Goal: Transaction & Acquisition: Obtain resource

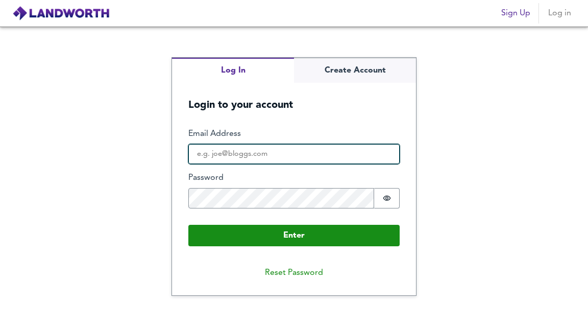
type input "rosey@newmanrose.co.uk"
click at [306, 150] on input "rosey@newmanrose.co.uk" at bounding box center [293, 154] width 211 height 20
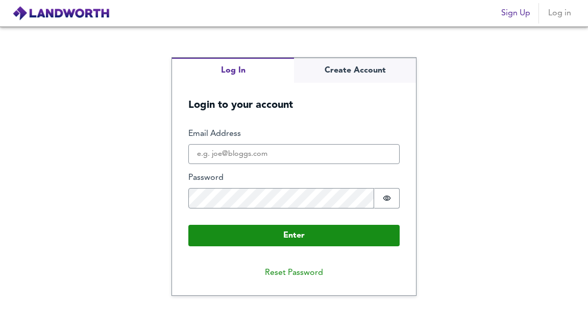
click at [484, 182] on div "Log In Create Account Login to your account Enter Email Address Password Passwo…" at bounding box center [294, 176] width 588 height 299
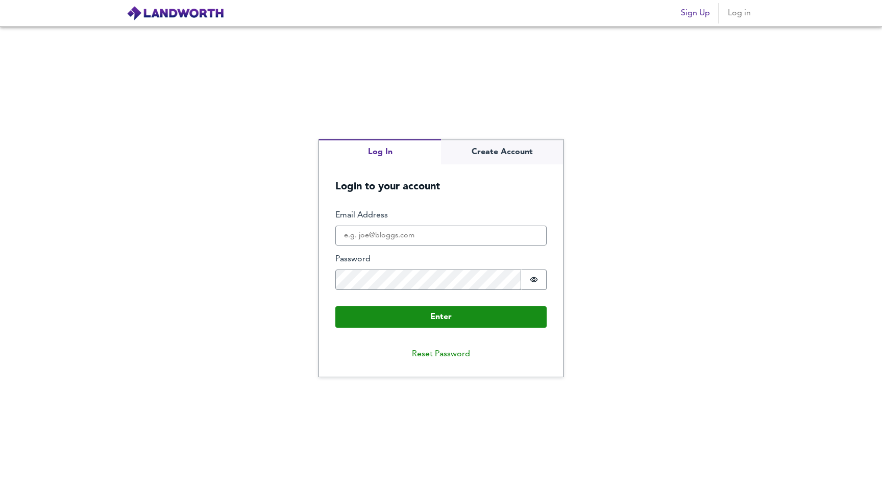
click at [588, 235] on div "Log In Create Account Login to your account Enter Email Address Password Passwo…" at bounding box center [441, 258] width 882 height 462
click at [372, 237] on input "Email Address" at bounding box center [440, 236] width 211 height 20
click at [397, 230] on input "Email Address" at bounding box center [440, 236] width 211 height 20
click at [483, 199] on form "Enter Email Address Password Password is hidden Buffer Enter" at bounding box center [441, 268] width 244 height 151
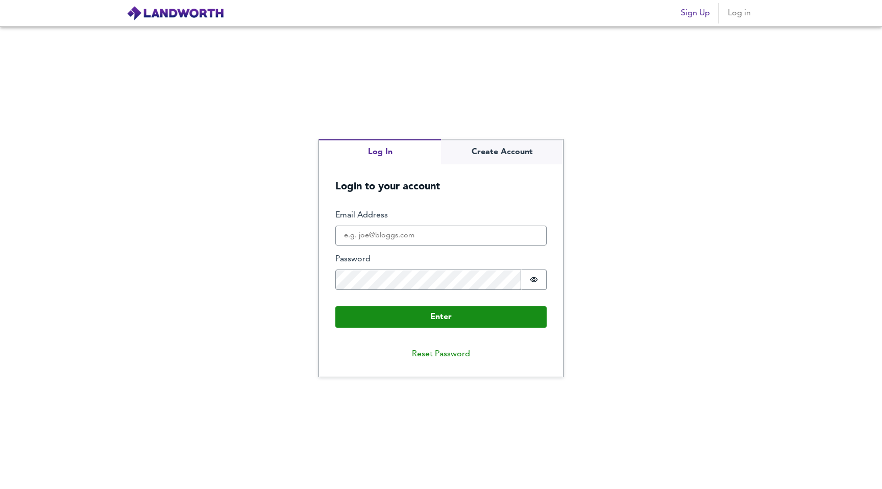
click at [588, 91] on div "Log In Create Account Login to your account Enter Email Address Password Passwo…" at bounding box center [441, 258] width 882 height 462
click at [531, 276] on icon "Show password" at bounding box center [534, 280] width 8 height 8
click at [285, 275] on div "Log In Create Account Login to your account Enter Email Address Password Passwo…" at bounding box center [441, 258] width 882 height 462
click at [588, 282] on div "Log In Create Account Login to your account Enter Email Address Password Passwo…" at bounding box center [441, 258] width 882 height 462
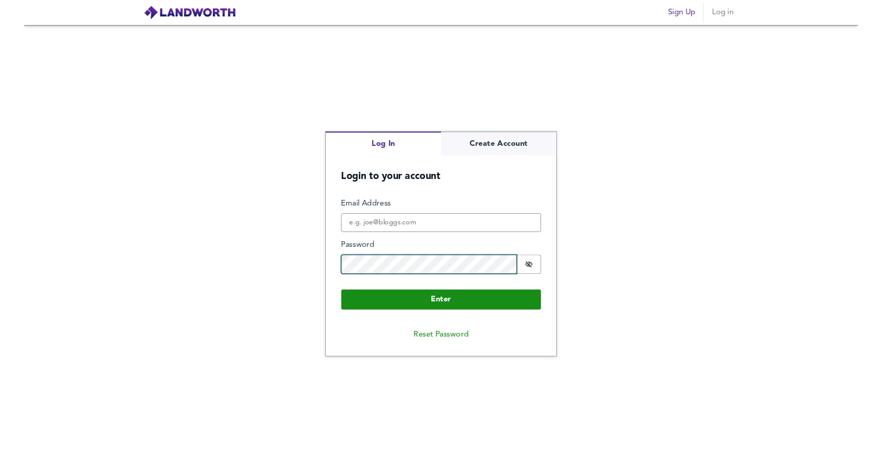
scroll to position [0, 0]
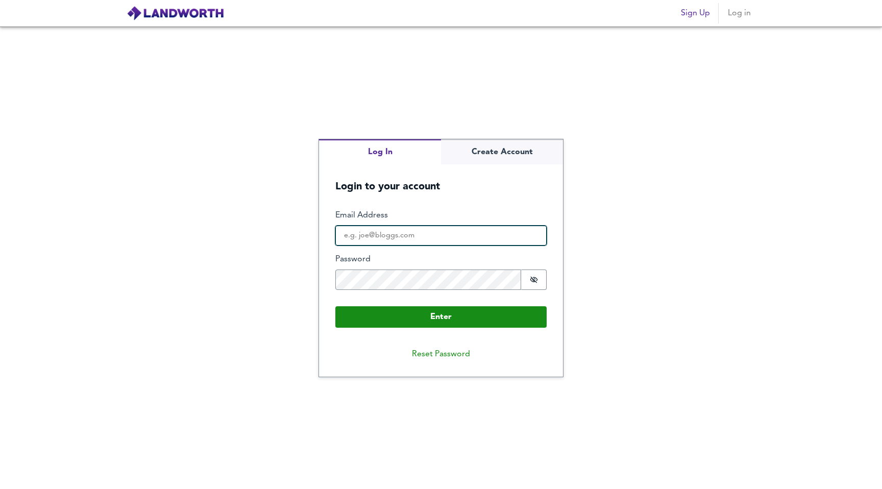
click at [352, 229] on input "Email Address" at bounding box center [440, 236] width 211 height 20
type input "tylernewman97@me.com"
click at [335, 306] on button "Enter" at bounding box center [440, 316] width 211 height 21
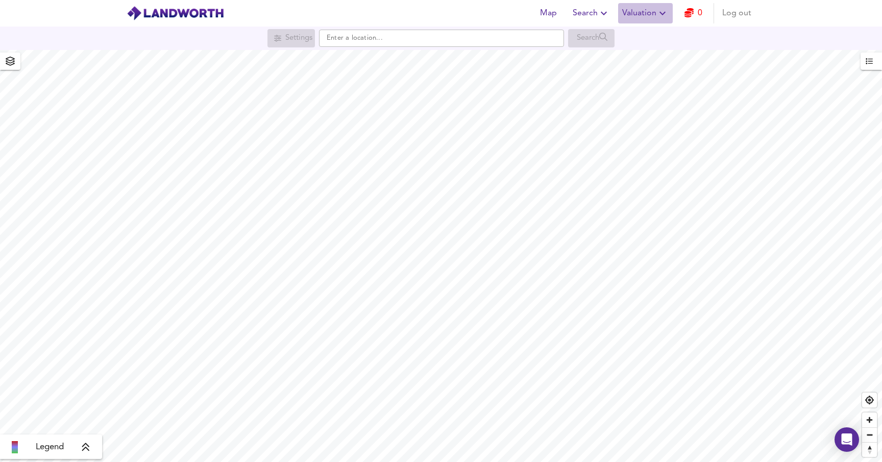
click at [588, 12] on icon "button" at bounding box center [662, 13] width 12 height 12
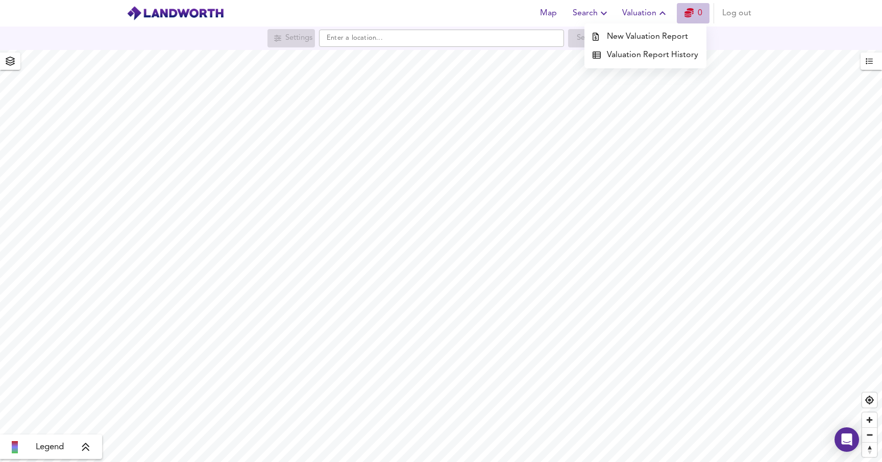
click at [588, 13] on link "0" at bounding box center [694, 13] width 18 height 14
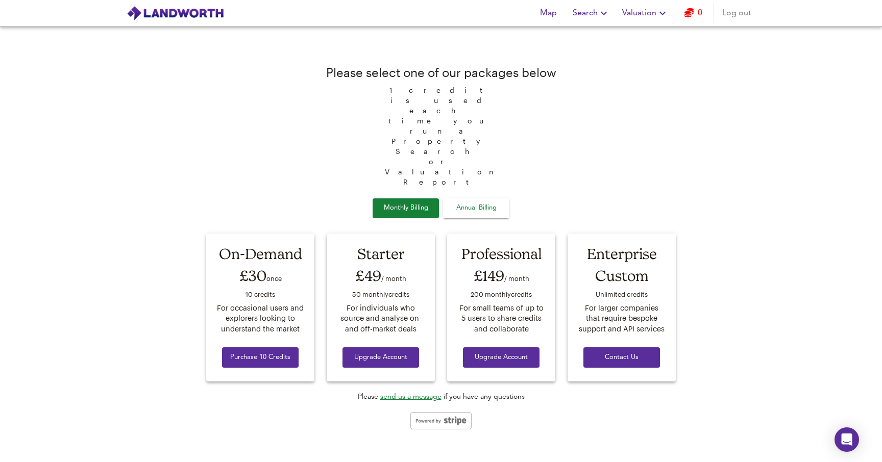
click at [588, 15] on span "Valuation" at bounding box center [645, 13] width 46 height 14
click at [588, 16] on span "Search" at bounding box center [591, 13] width 37 height 14
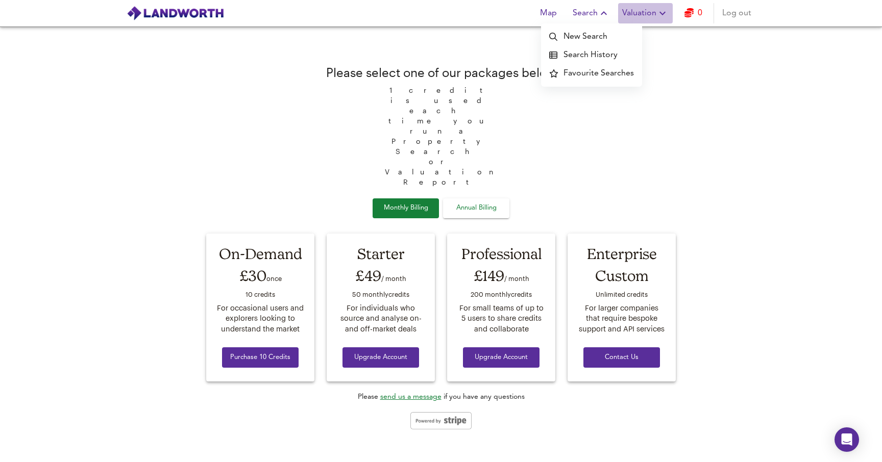
click at [588, 12] on icon "button" at bounding box center [663, 14] width 6 height 4
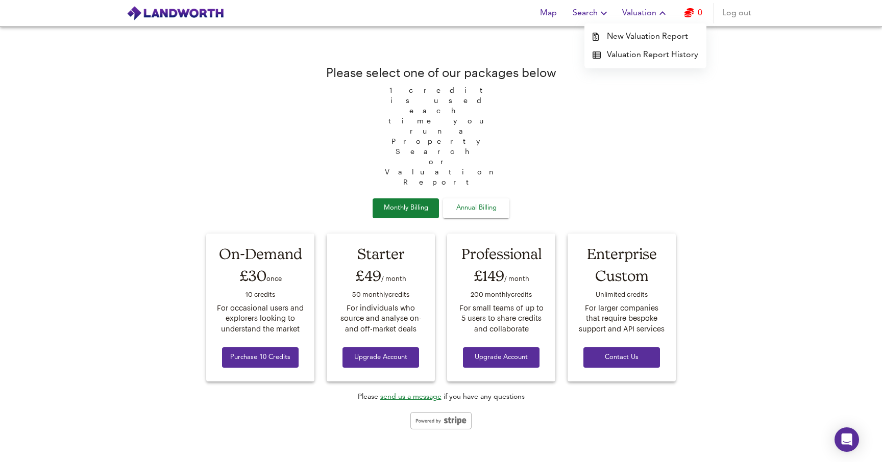
click at [588, 33] on li "New Valuation Report" at bounding box center [645, 37] width 122 height 18
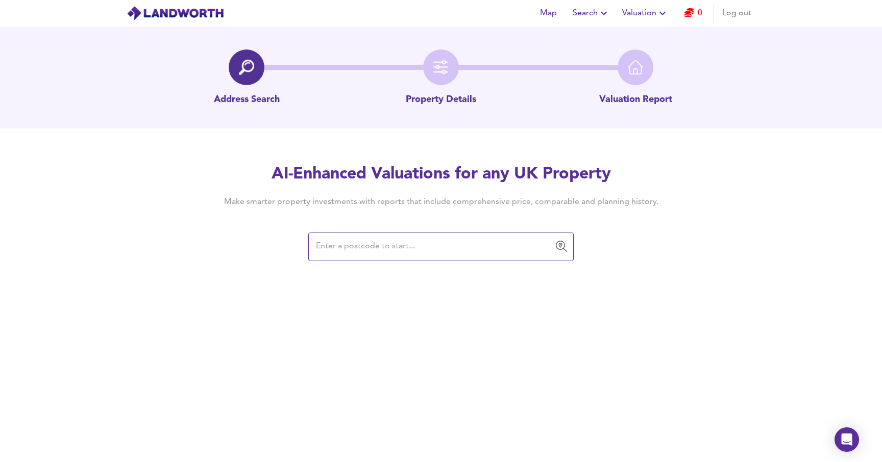
click at [426, 245] on input "text" at bounding box center [433, 246] width 241 height 19
type input "27 albert e"
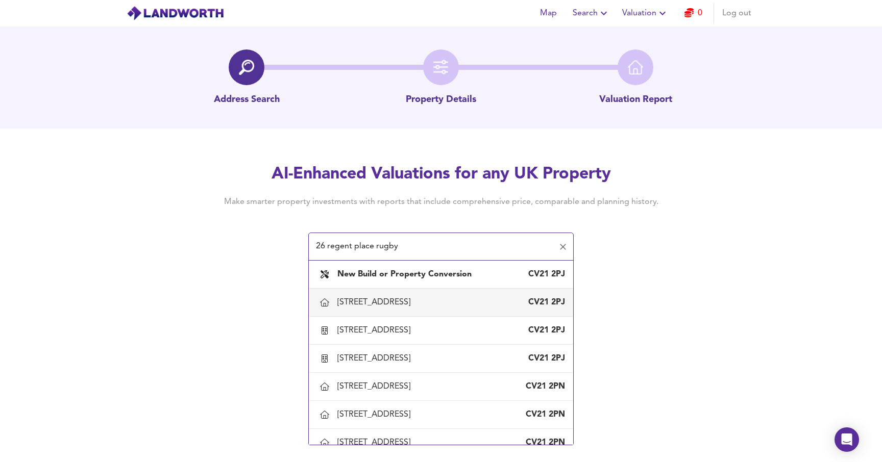
click at [397, 305] on div "7 Regent Place, Rugby, Warwickshire" at bounding box center [375, 302] width 77 height 11
type input "7 Regent Place, Rugby, Warwickshire"
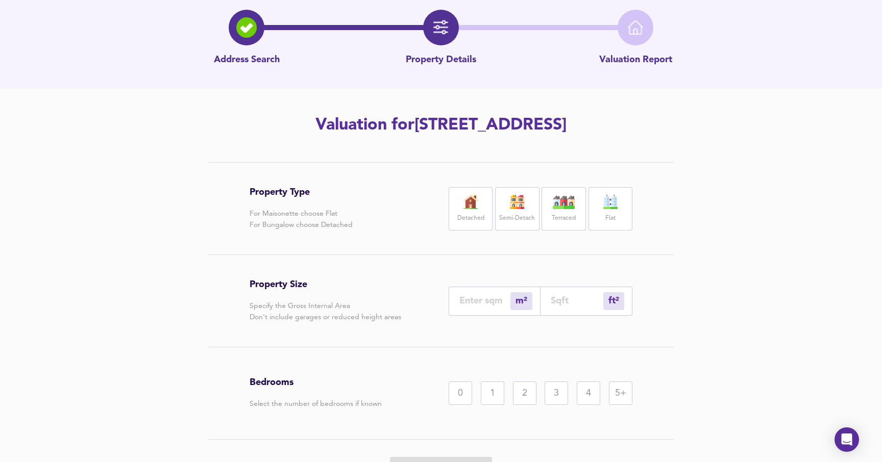
scroll to position [42, 0]
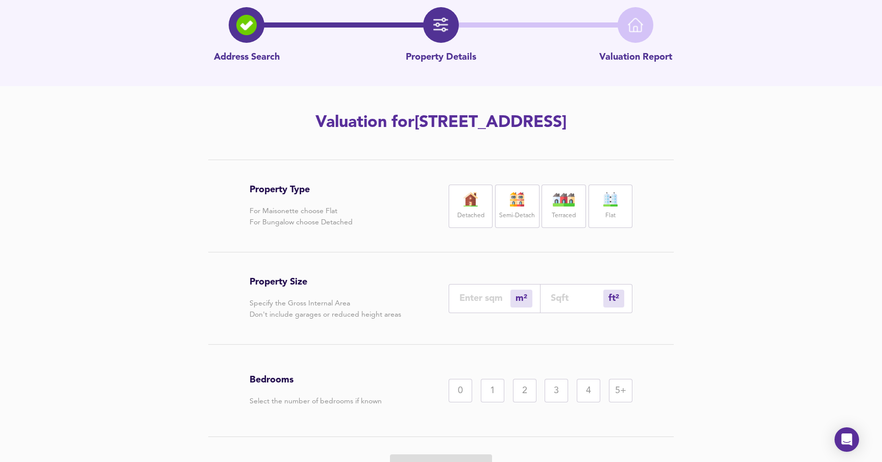
click at [468, 198] on img at bounding box center [471, 199] width 26 height 14
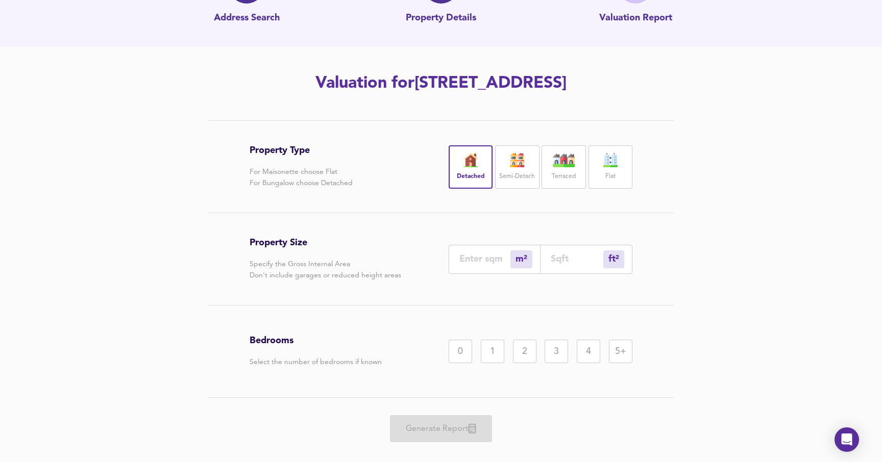
scroll to position [100, 0]
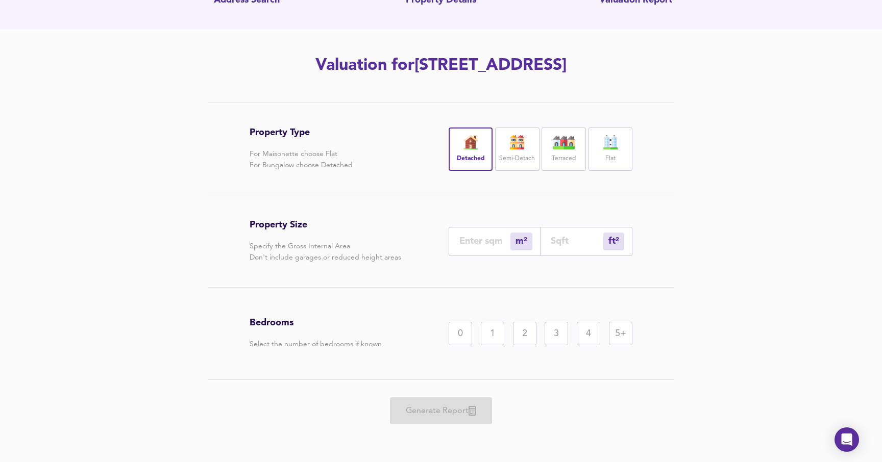
click at [484, 239] on input "number" at bounding box center [484, 241] width 51 height 11
click at [559, 243] on input "number" at bounding box center [577, 241] width 53 height 11
type input "0"
type input "2"
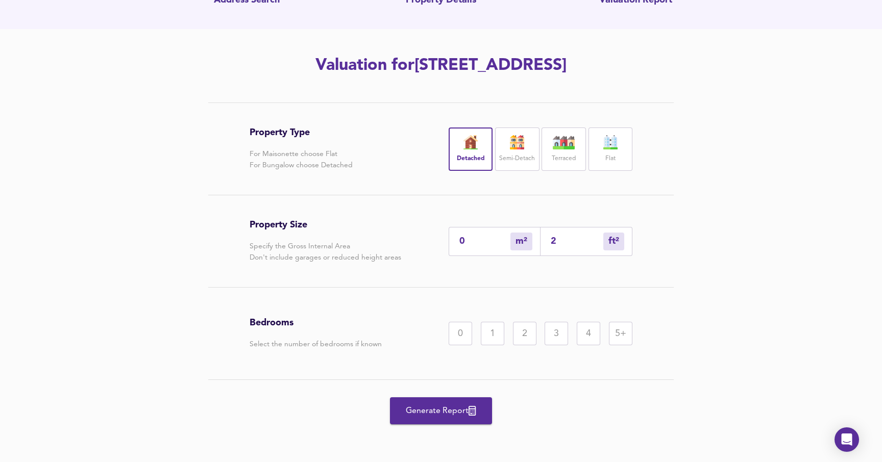
type input "20"
type input "19"
type input "200"
type input "186"
type input "2000"
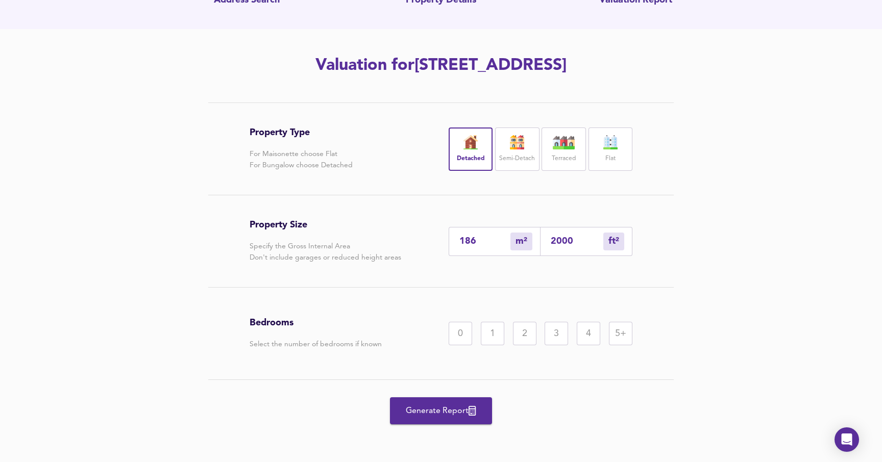
click at [588, 325] on div "5+" at bounding box center [620, 333] width 23 height 23
click at [588, 325] on div "0 1 2 3 4 5+" at bounding box center [541, 333] width 184 height 23
click at [588, 325] on div "4" at bounding box center [588, 333] width 23 height 23
click at [457, 325] on button "Generate Report" at bounding box center [441, 411] width 102 height 27
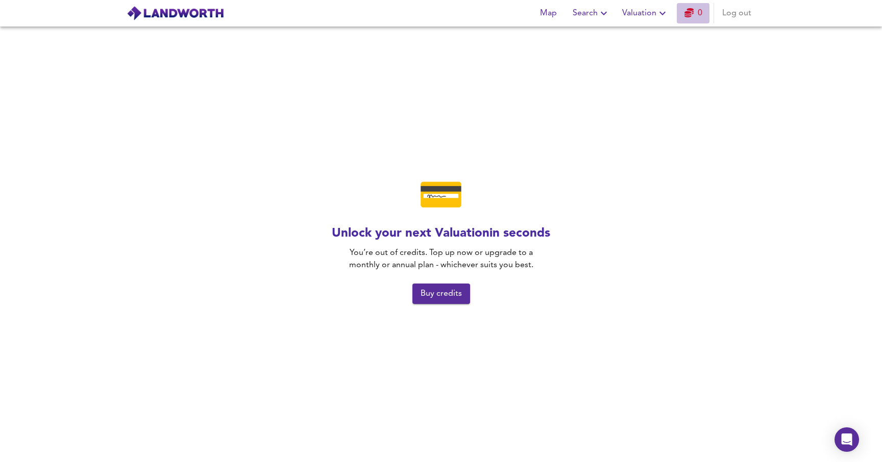
click at [588, 9] on link "0" at bounding box center [694, 13] width 18 height 14
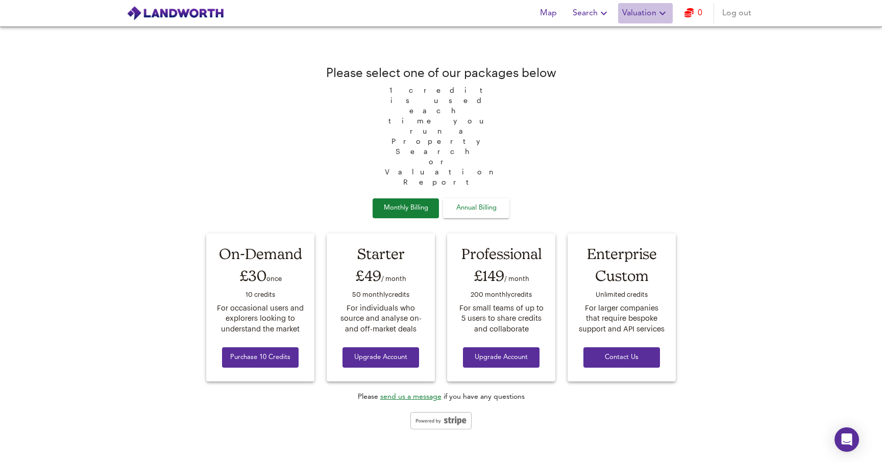
click at [588, 13] on icon "button" at bounding box center [662, 13] width 12 height 12
click at [584, 14] on span "Search" at bounding box center [591, 13] width 37 height 14
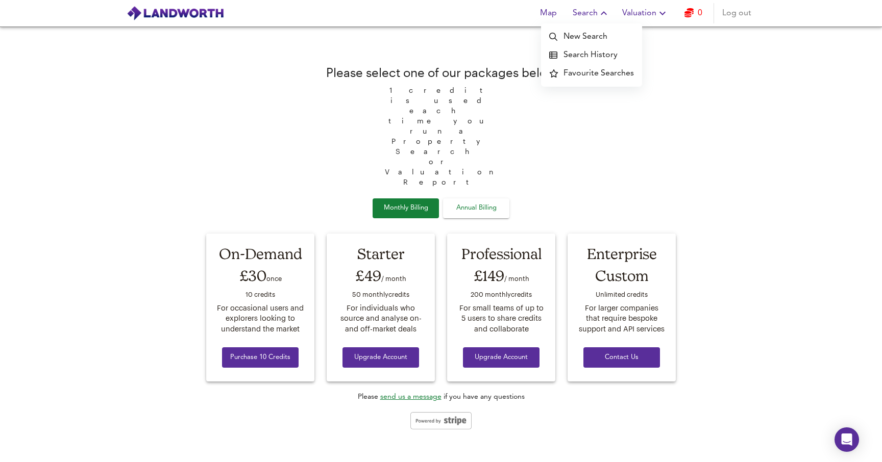
click at [588, 14] on span "Valuation" at bounding box center [645, 13] width 46 height 14
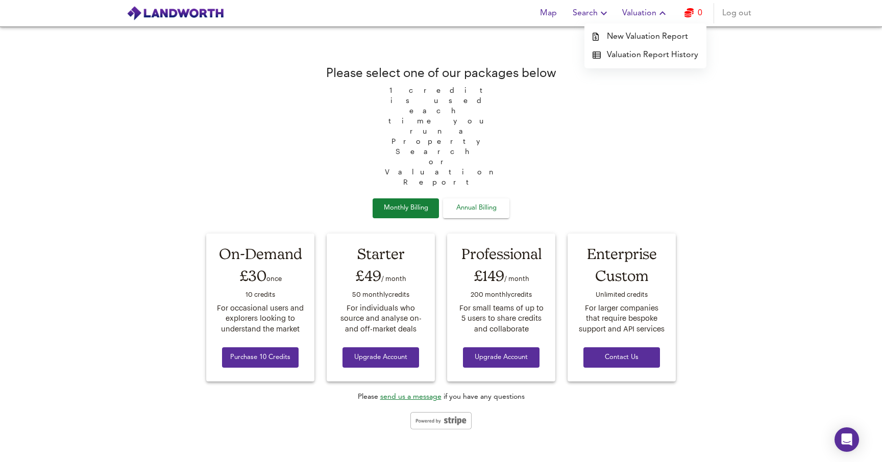
click at [76, 31] on div "Please select one of our packages below 1 credit is used each time you run a Pr…" at bounding box center [441, 245] width 882 height 436
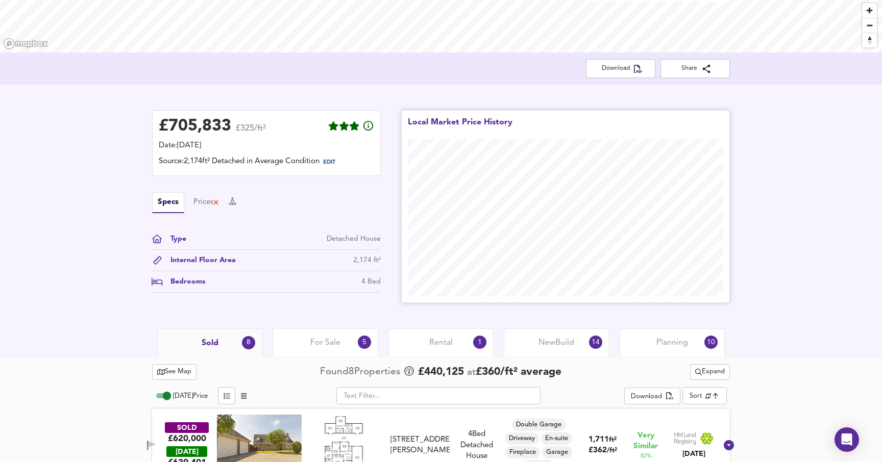
scroll to position [160, 0]
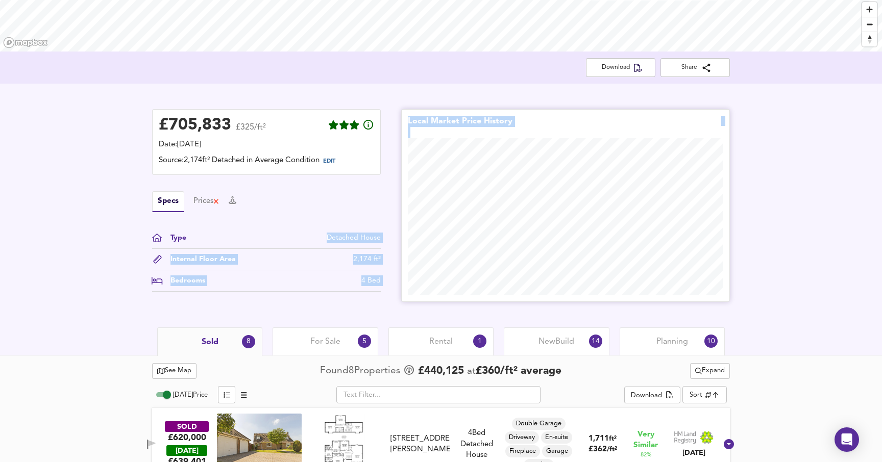
click at [415, 236] on div "£ 705,833 £325/ft² Date: [DATE] Source: 2,174ft² Detached in Average Condition …" at bounding box center [441, 205] width 598 height 213
click at [370, 260] on div "2,174 ft²" at bounding box center [367, 259] width 28 height 11
drag, startPoint x: 360, startPoint y: 260, endPoint x: 398, endPoint y: 264, distance: 38.5
click at [402, 260] on div "£ 705,833 £325/ft² Date: [DATE] Source: 2,174ft² Detached in Average Condition …" at bounding box center [441, 205] width 598 height 213
click at [373, 283] on div "4 Bed" at bounding box center [370, 281] width 19 height 11
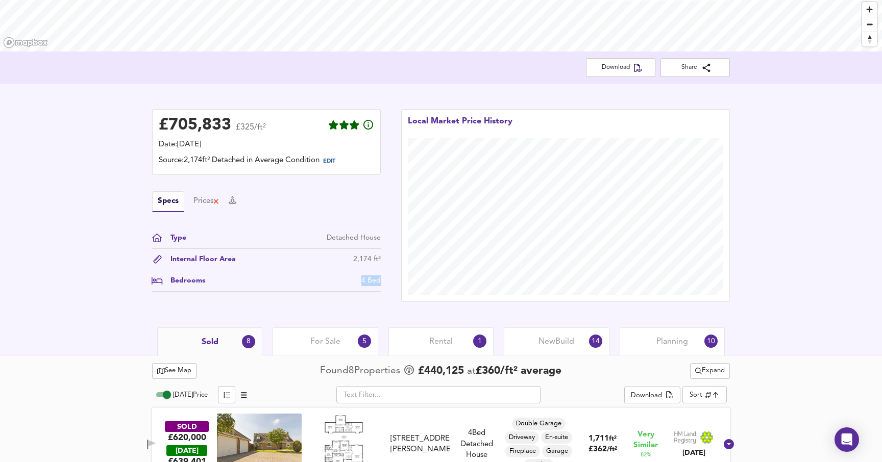
drag, startPoint x: 362, startPoint y: 283, endPoint x: 393, endPoint y: 283, distance: 30.6
click at [393, 283] on div "£ 705,833 £325/ft² Date: [DATE] Source: 2,174ft² Detached in Average Condition …" at bounding box center [441, 205] width 598 height 213
click at [756, 169] on div "£ 705,833 £325/ft² Date: [DATE] Source: 2,174ft² Detached in Average Condition …" at bounding box center [441, 206] width 882 height 244
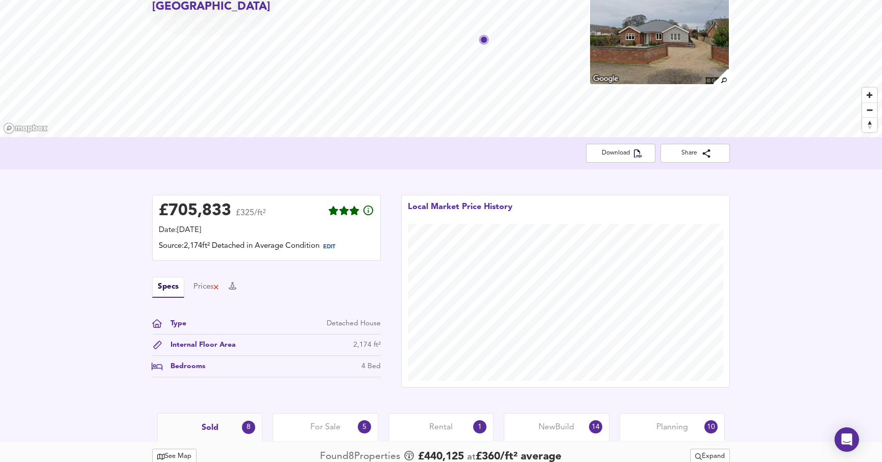
scroll to position [0, 0]
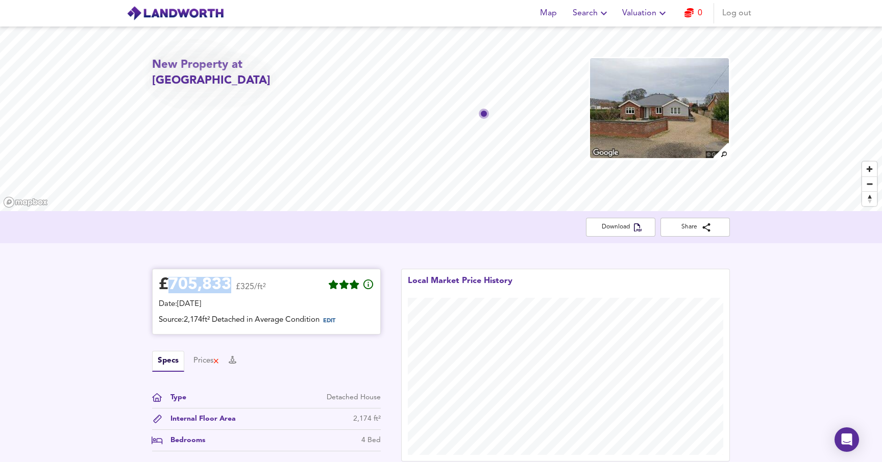
drag, startPoint x: 165, startPoint y: 286, endPoint x: 231, endPoint y: 288, distance: 65.4
click at [231, 288] on div "£ 705,833" at bounding box center [195, 285] width 72 height 15
click at [799, 359] on div "£ 705,833 £325/ft² Date: [DATE] Source: 2,174ft² Detached in Average Condition …" at bounding box center [441, 365] width 882 height 244
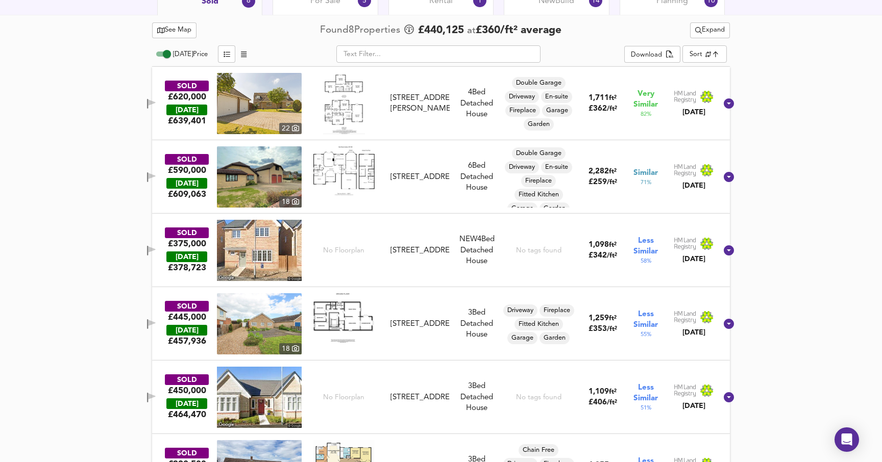
scroll to position [502, 0]
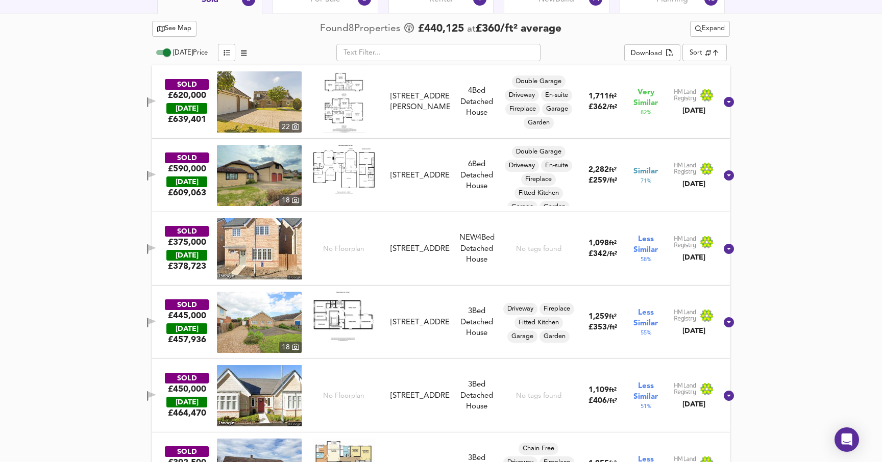
click at [614, 270] on div "SOLD £375,000 [DATE] £ 378,723 No Floorplan [STREET_ADDRESS] [STREET_ADDRESS] N…" at bounding box center [429, 248] width 576 height 61
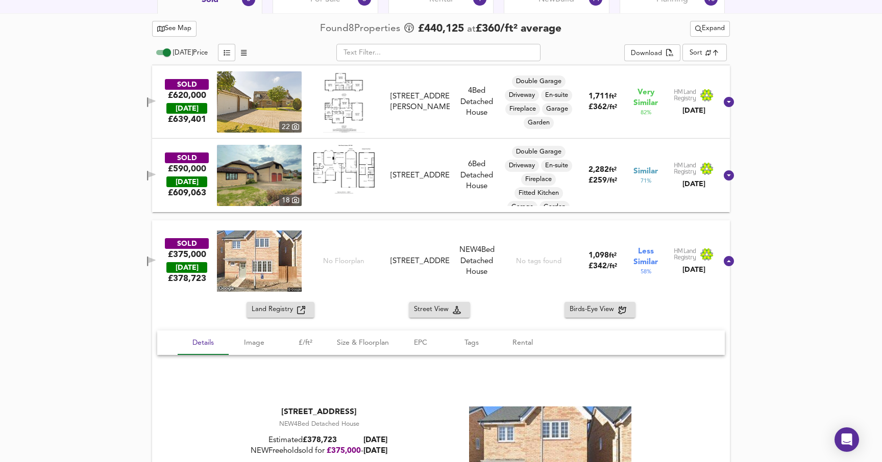
click at [614, 270] on span "/ ft²" at bounding box center [612, 266] width 10 height 7
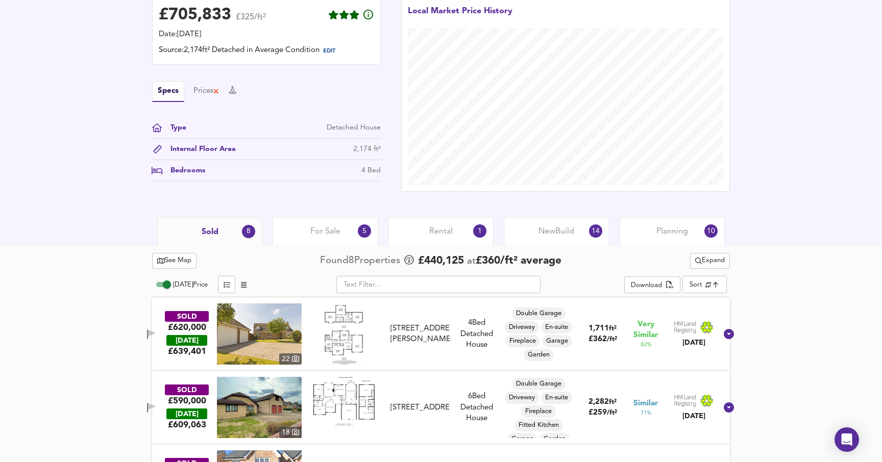
scroll to position [138, 0]
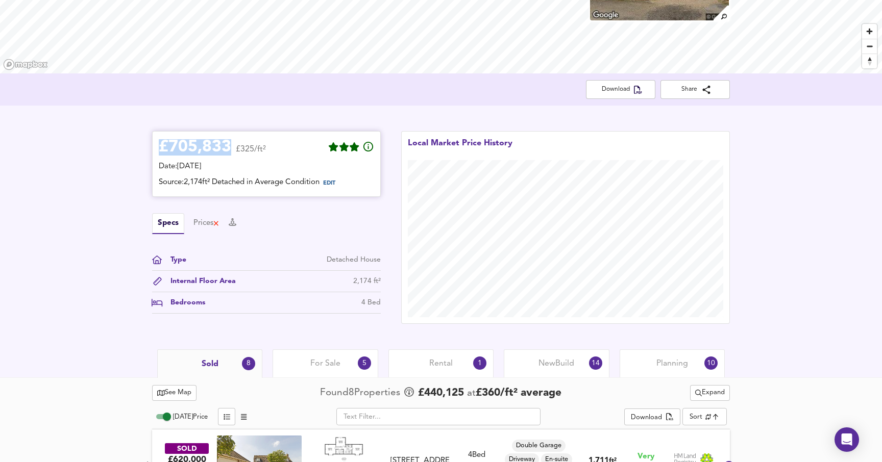
drag, startPoint x: 160, startPoint y: 150, endPoint x: 229, endPoint y: 145, distance: 69.6
click at [230, 145] on div "£ 705,833" at bounding box center [195, 147] width 72 height 15
drag, startPoint x: 238, startPoint y: 149, endPoint x: 276, endPoint y: 149, distance: 37.8
click at [276, 149] on div "£ 705,833 £325/ft²" at bounding box center [266, 149] width 215 height 22
drag, startPoint x: 229, startPoint y: 144, endPoint x: 153, endPoint y: 147, distance: 76.1
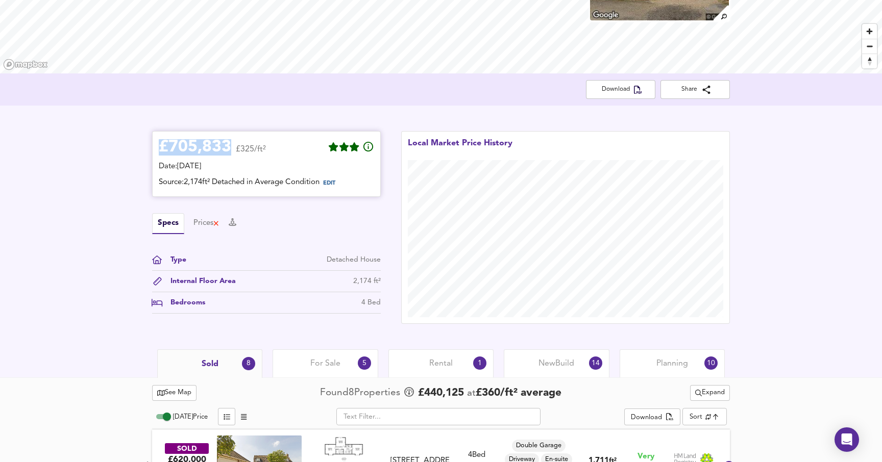
click at [153, 147] on div "£ 705,833 £325/ft² Date: [DATE] Source: 2,174ft² Detached in Average Condition …" at bounding box center [266, 164] width 229 height 66
click at [200, 219] on div "Prices" at bounding box center [206, 223] width 26 height 11
click at [164, 222] on button "Specs" at bounding box center [161, 223] width 19 height 11
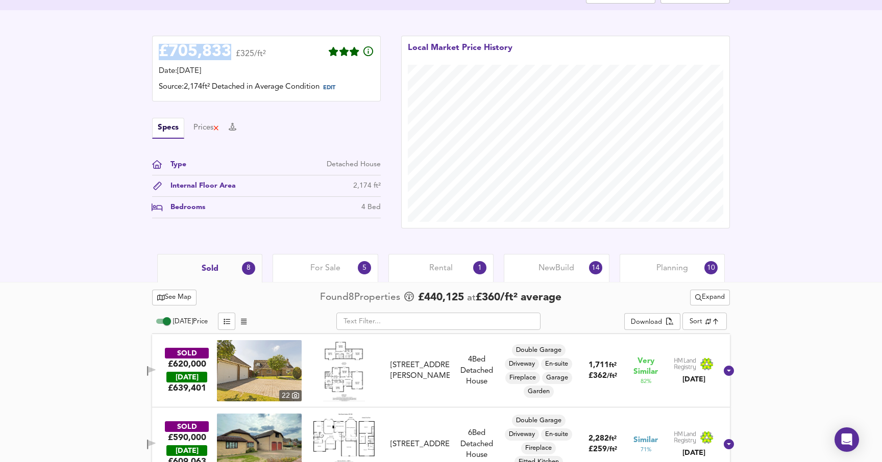
scroll to position [239, 0]
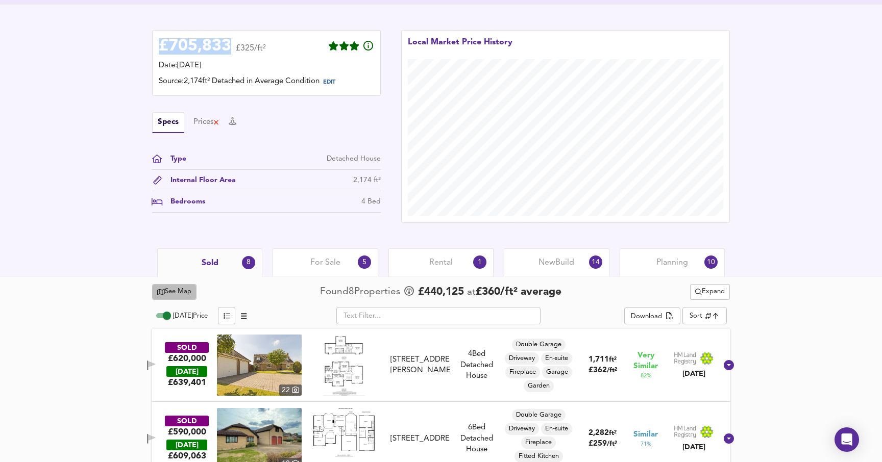
click at [193, 298] on button "See Map" at bounding box center [174, 292] width 44 height 16
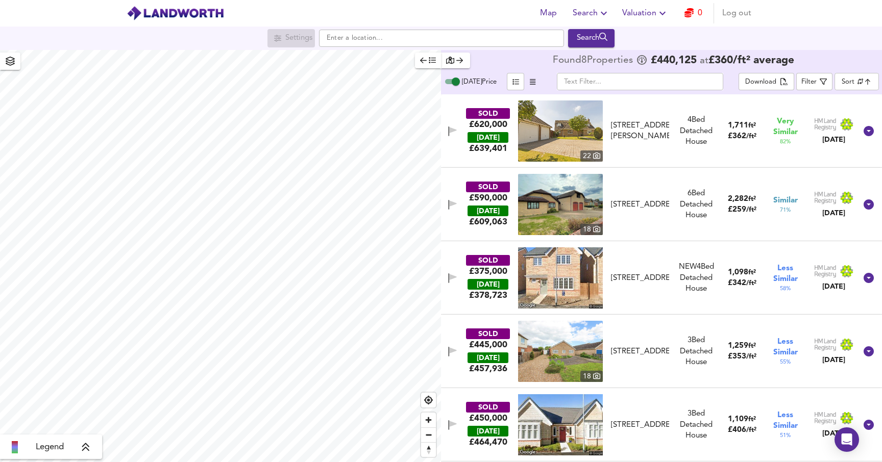
checkbox input "false"
checkbox input "true"
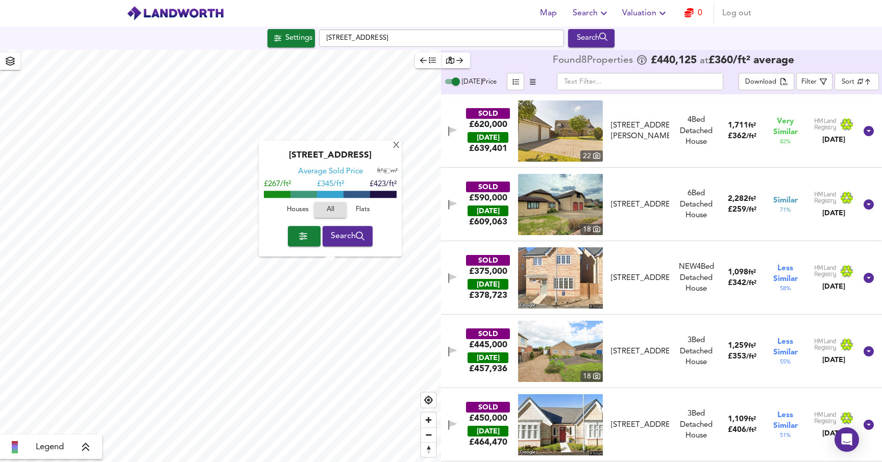
click at [419, 63] on button "button" at bounding box center [428, 61] width 26 height 16
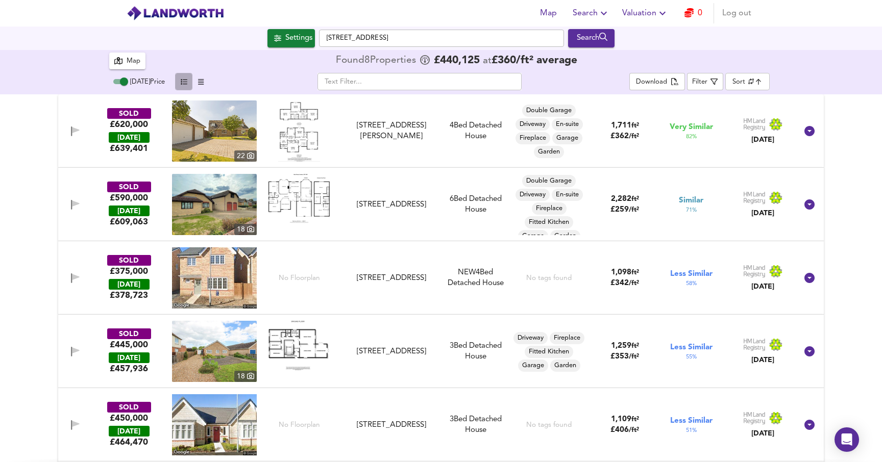
click at [188, 75] on button "button" at bounding box center [183, 81] width 17 height 17
click at [187, 77] on button "button" at bounding box center [183, 81] width 17 height 17
click at [289, 41] on div "Settings" at bounding box center [298, 38] width 27 height 13
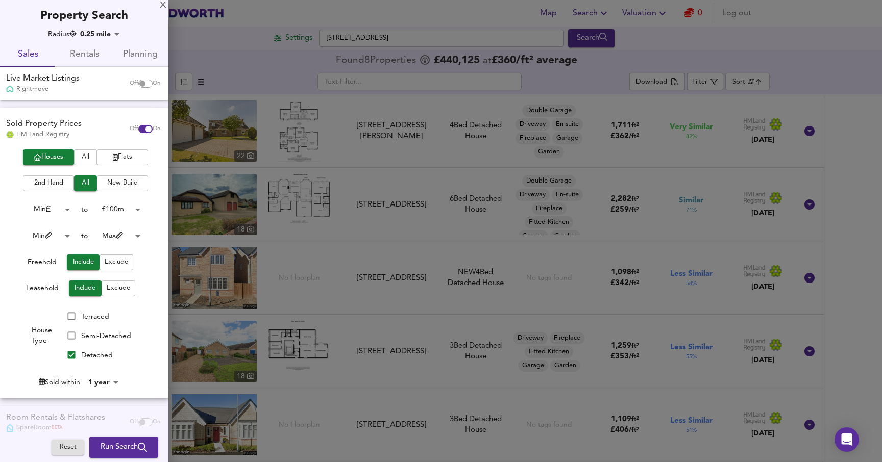
click at [289, 41] on div at bounding box center [441, 231] width 882 height 462
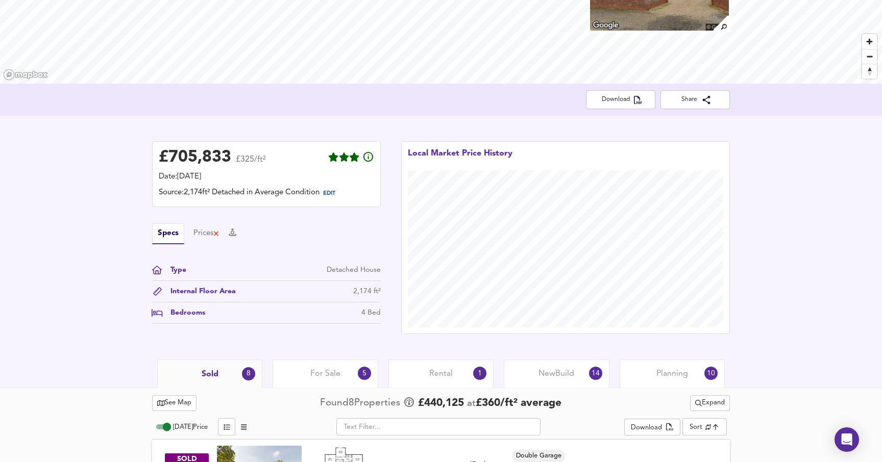
scroll to position [127, 0]
drag, startPoint x: 161, startPoint y: 161, endPoint x: 215, endPoint y: 168, distance: 55.1
click at [215, 168] on div "£ 705,833 £325/ft²" at bounding box center [212, 160] width 107 height 22
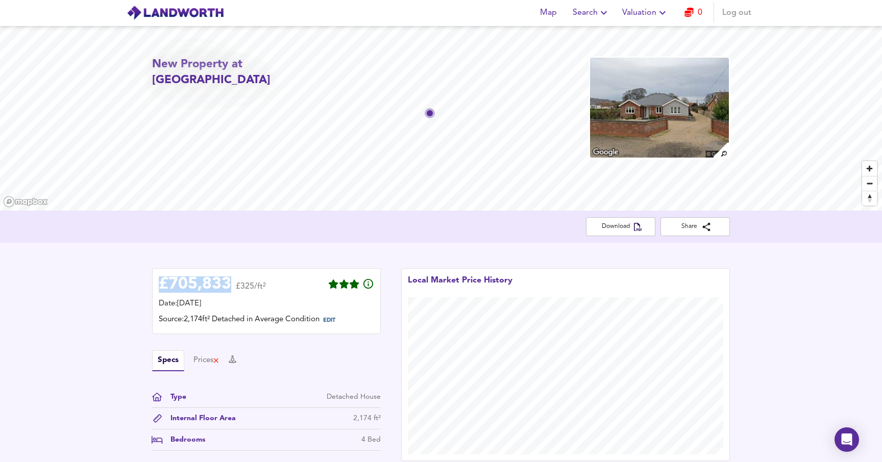
scroll to position [0, 0]
click at [393, 323] on div "Local Market Price History" at bounding box center [565, 365] width 349 height 213
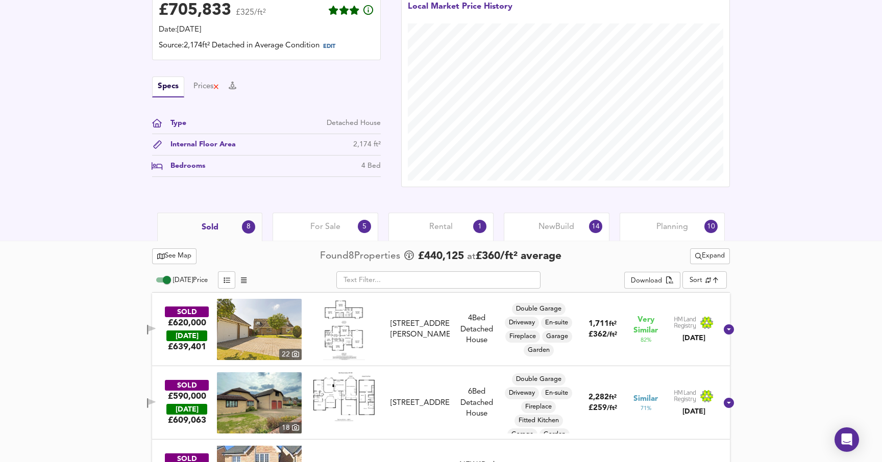
scroll to position [215, 0]
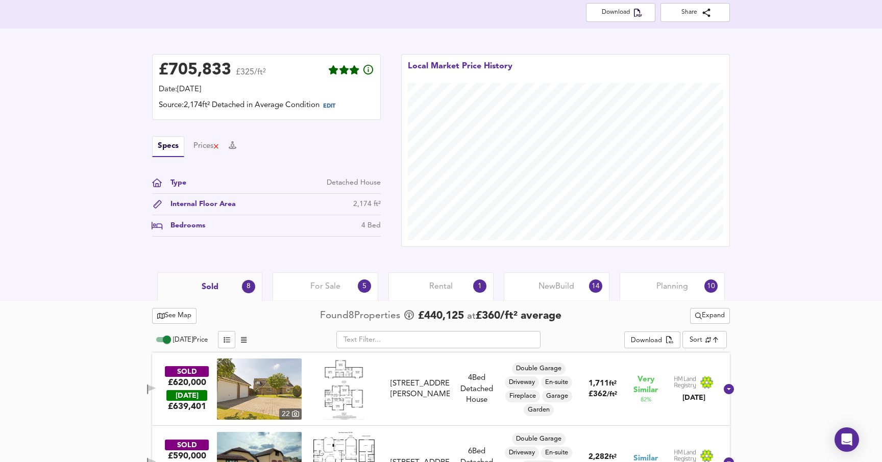
click at [309, 293] on div "For Sale 5" at bounding box center [325, 287] width 105 height 28
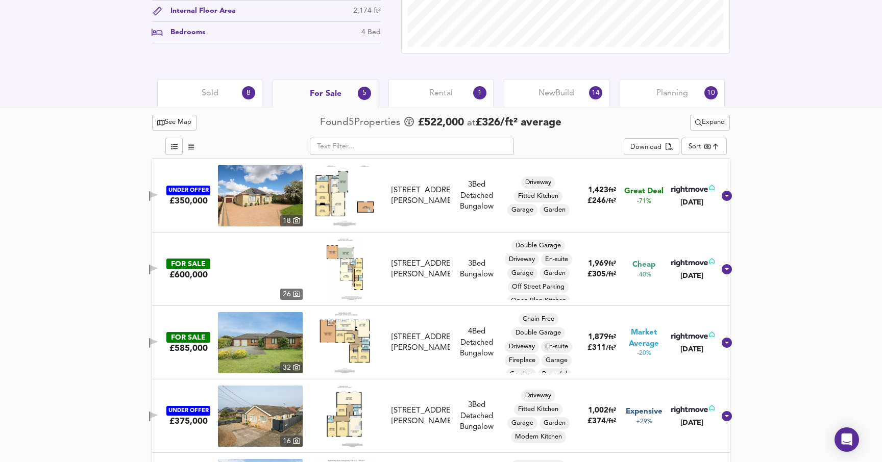
scroll to position [409, 0]
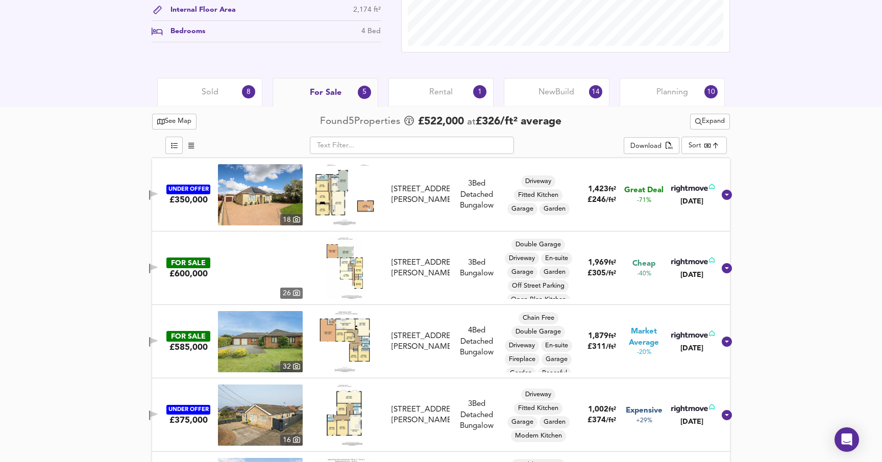
click at [191, 89] on div "Sold 8" at bounding box center [209, 92] width 105 height 28
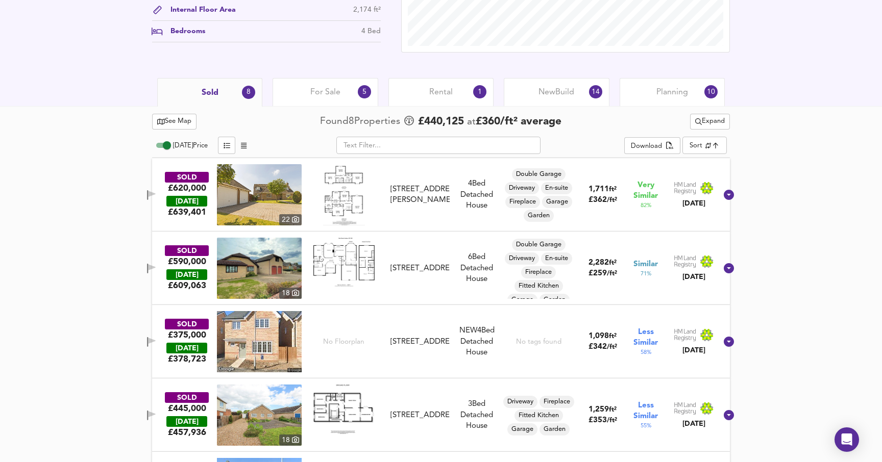
click at [286, 103] on div "For Sale 5" at bounding box center [325, 92] width 105 height 28
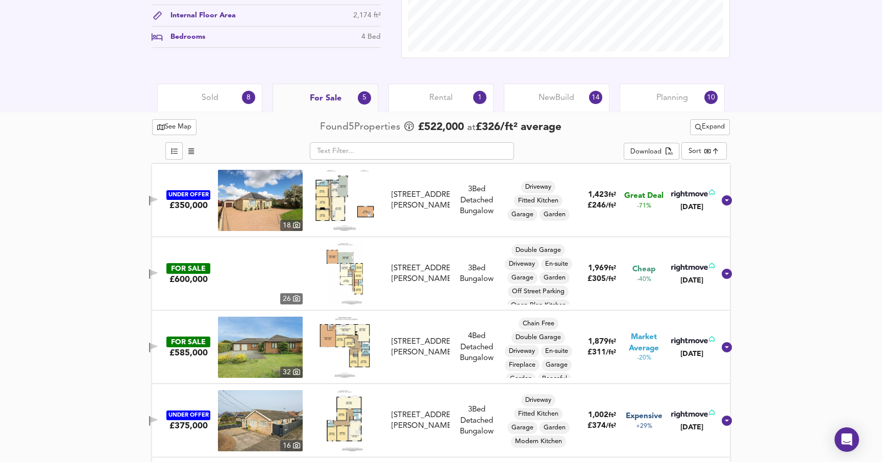
scroll to position [402, 0]
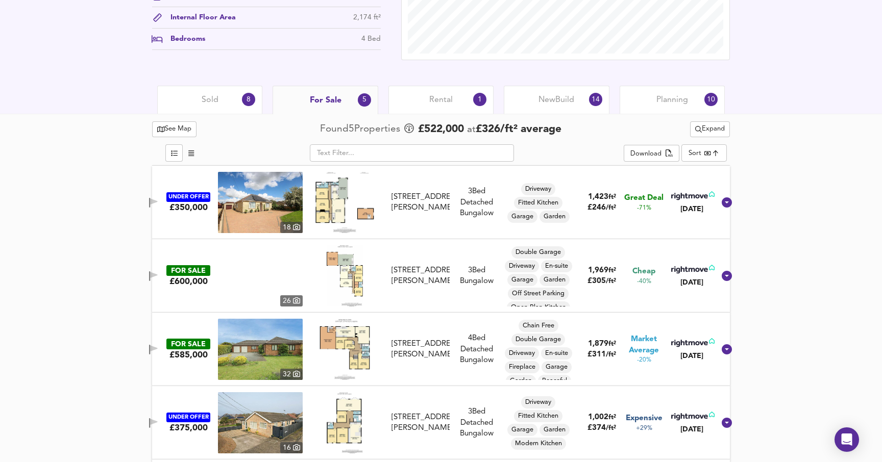
click at [206, 95] on span "Sold" at bounding box center [210, 99] width 17 height 11
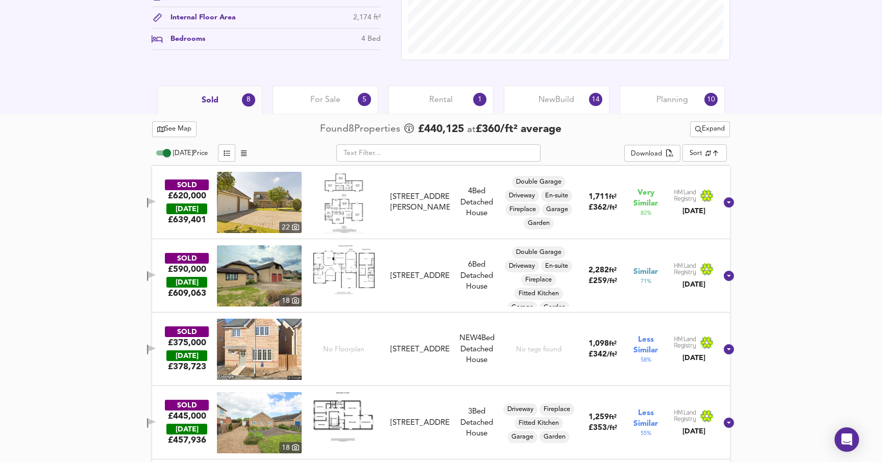
click at [331, 101] on span "For Sale" at bounding box center [325, 99] width 30 height 11
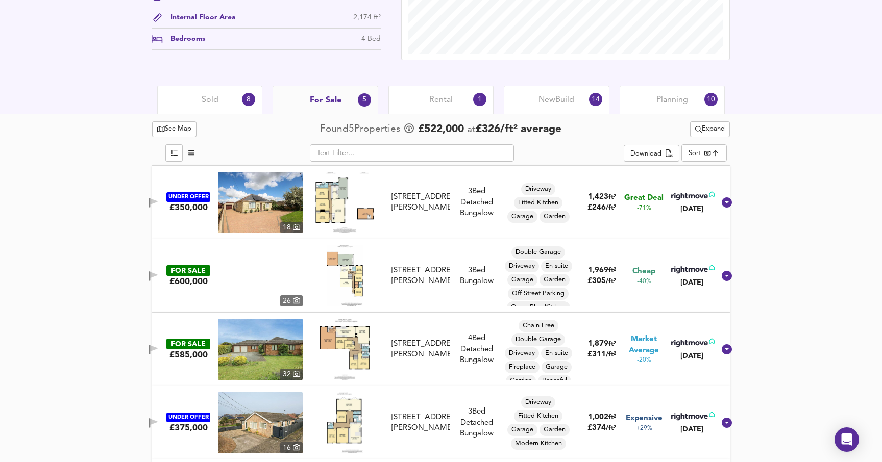
click at [247, 105] on div "8" at bounding box center [248, 99] width 13 height 13
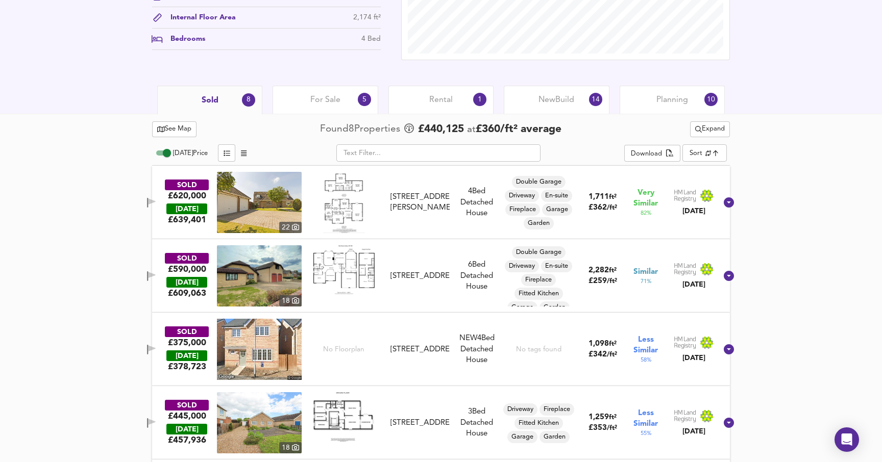
click at [300, 107] on div "For Sale 5" at bounding box center [325, 100] width 105 height 28
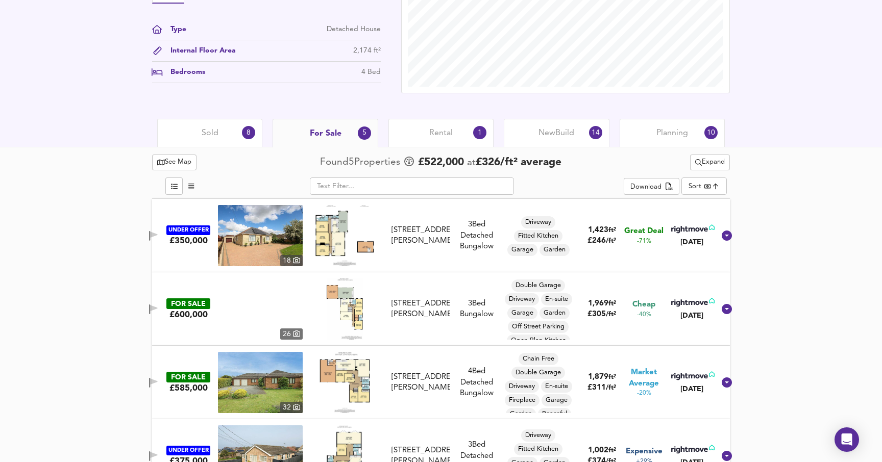
click at [449, 141] on div "Rental 1" at bounding box center [440, 133] width 105 height 28
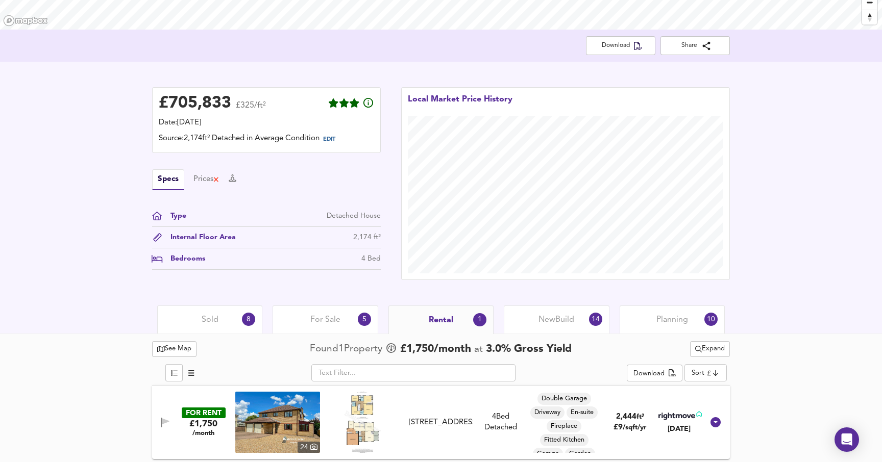
scroll to position [184, 0]
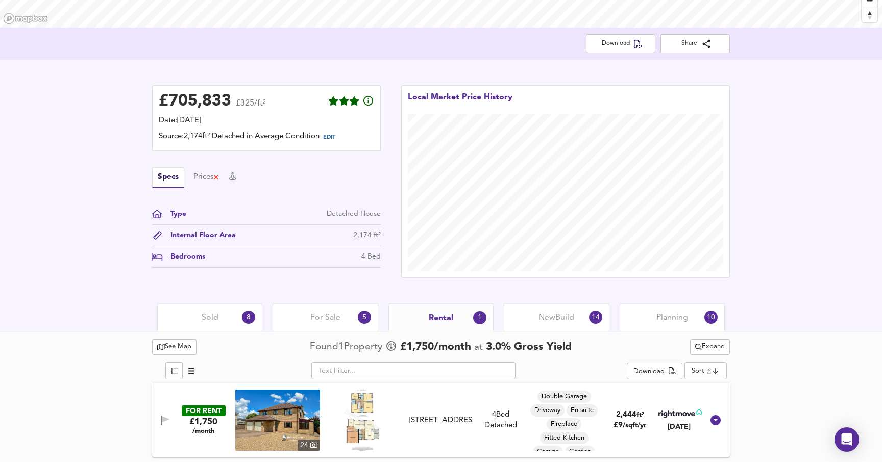
click at [540, 318] on span "New Build" at bounding box center [557, 317] width 36 height 11
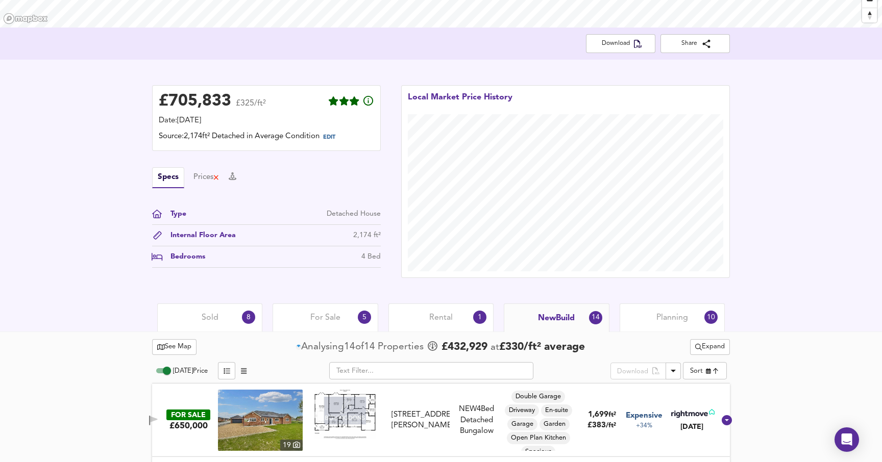
click at [441, 311] on div "Rental 1" at bounding box center [440, 318] width 105 height 28
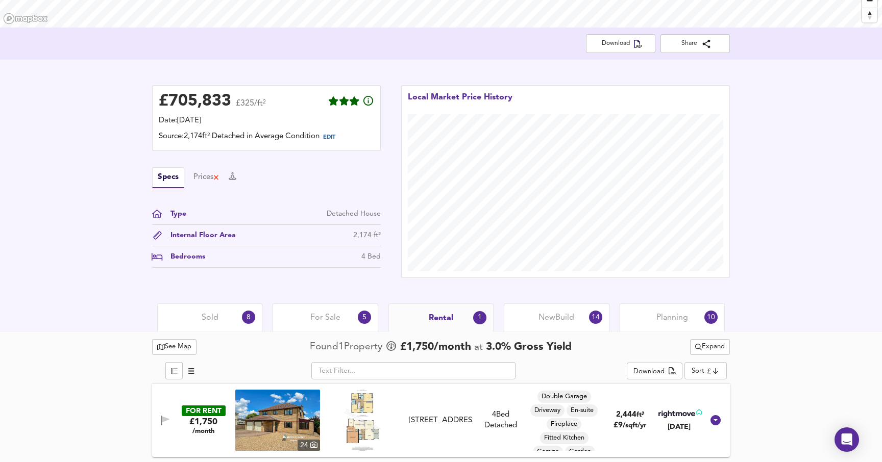
click at [552, 320] on span "New Build" at bounding box center [557, 317] width 36 height 11
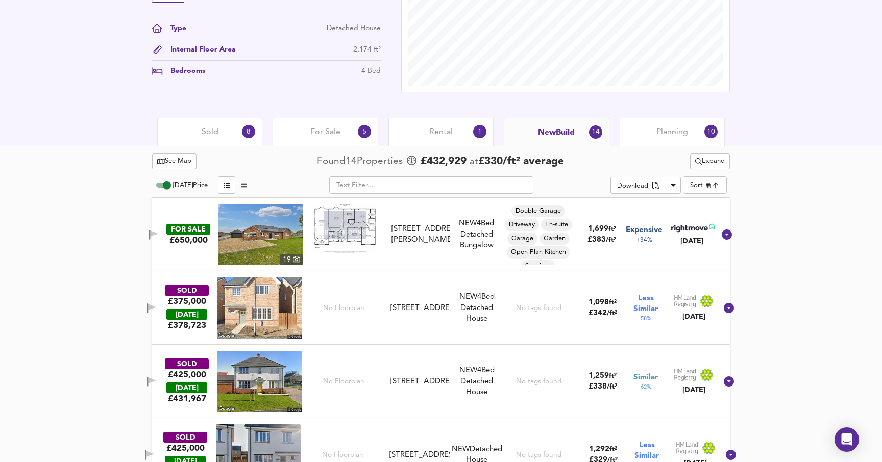
scroll to position [375, 0]
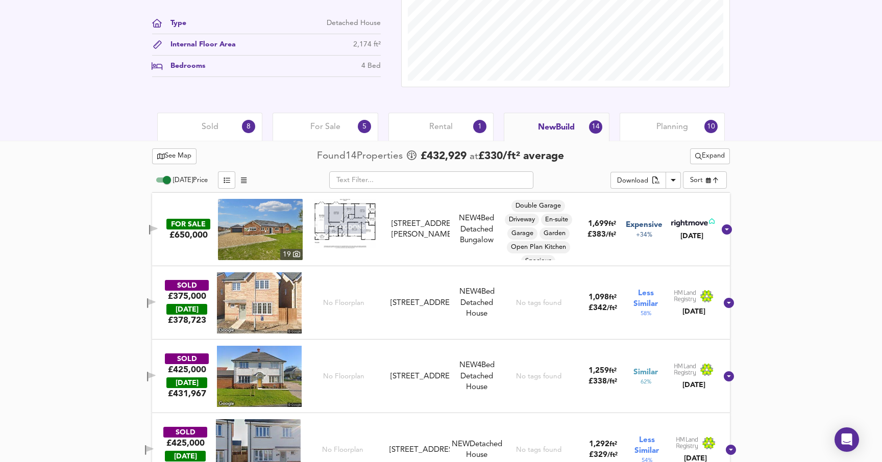
click at [444, 127] on span "Rental" at bounding box center [440, 126] width 23 height 11
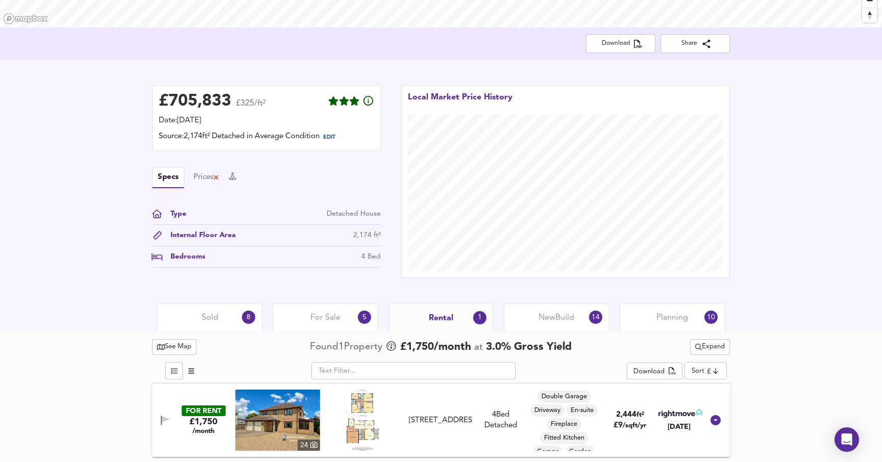
click at [663, 317] on span "Planning" at bounding box center [672, 317] width 32 height 11
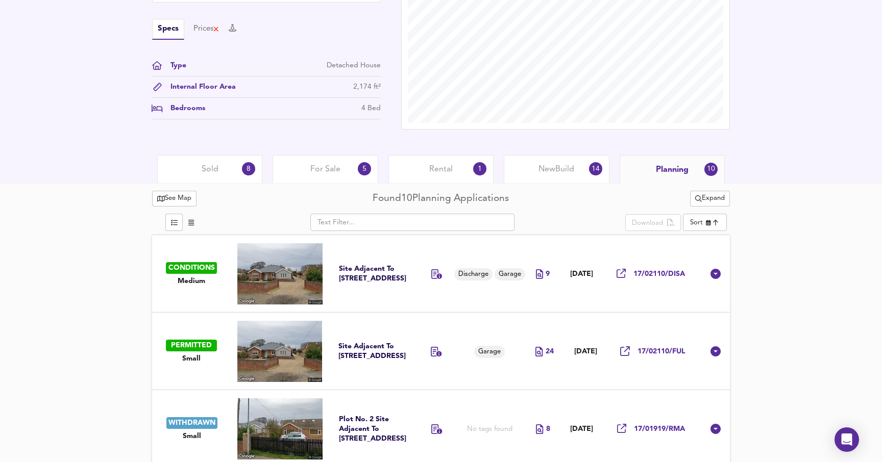
scroll to position [332, 0]
click at [195, 171] on div "Sold 8" at bounding box center [209, 170] width 105 height 28
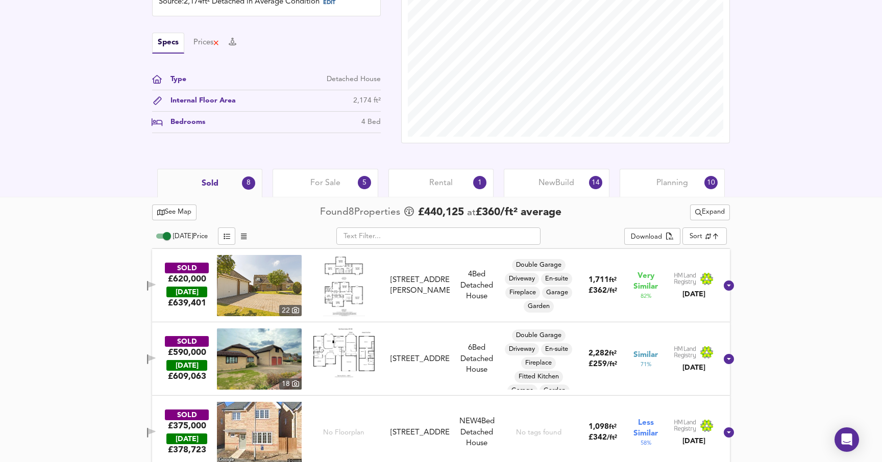
scroll to position [316, 0]
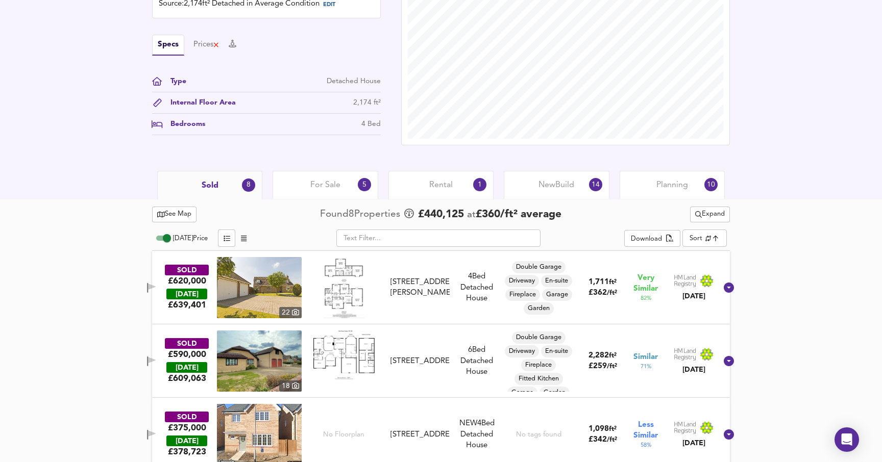
click at [156, 285] on icon "button" at bounding box center [152, 287] width 7 height 6
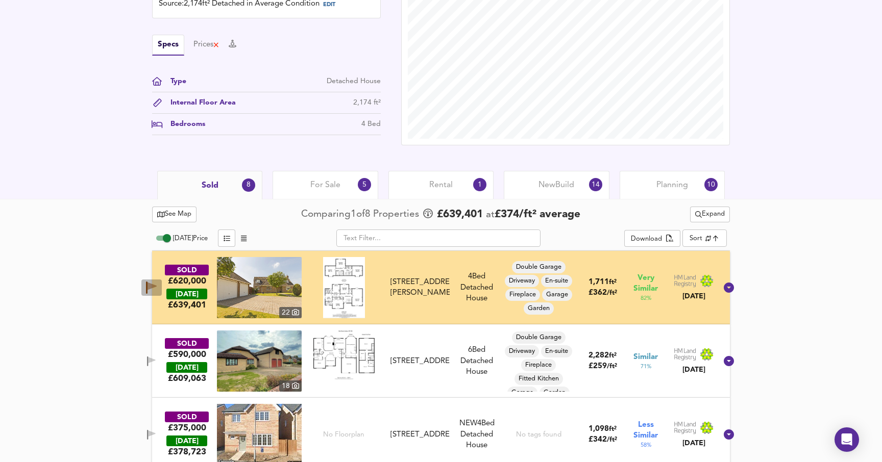
click at [157, 285] on icon "button" at bounding box center [152, 287] width 9 height 8
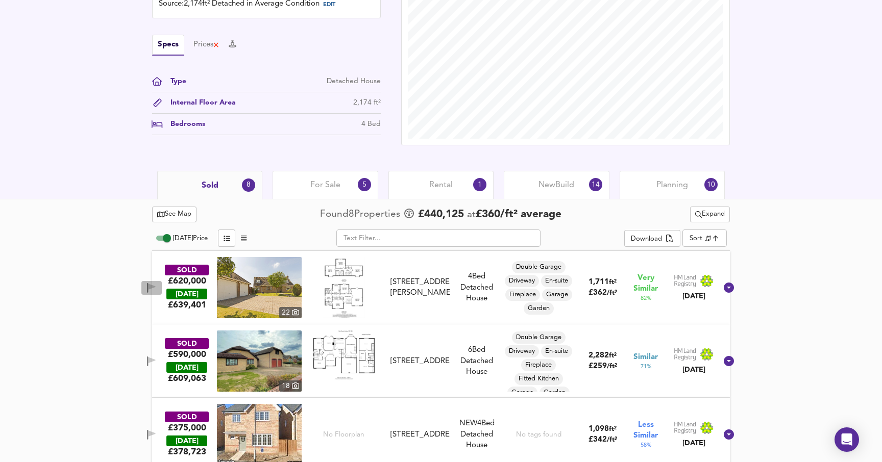
click at [156, 288] on icon "button" at bounding box center [152, 287] width 7 height 6
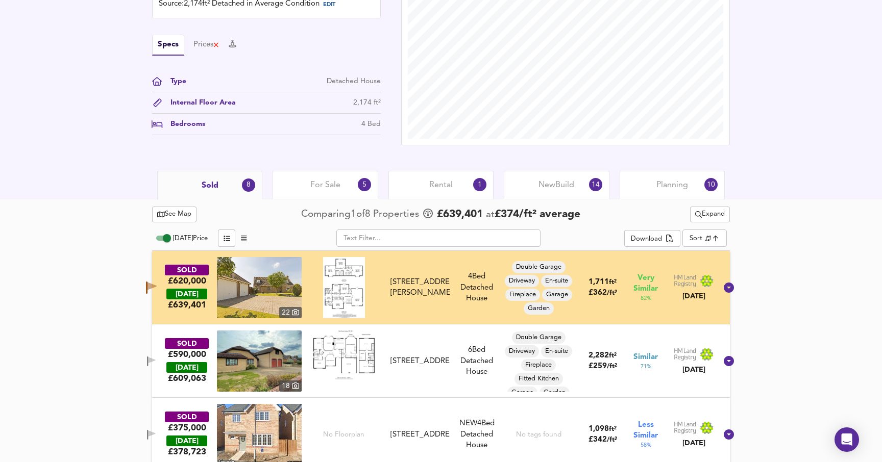
click at [157, 288] on icon "button" at bounding box center [152, 287] width 9 height 8
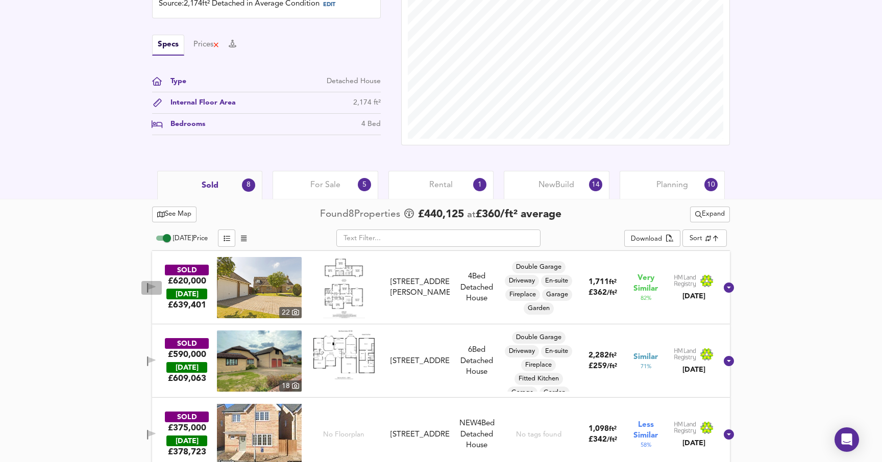
click at [156, 288] on icon "button" at bounding box center [152, 287] width 7 height 6
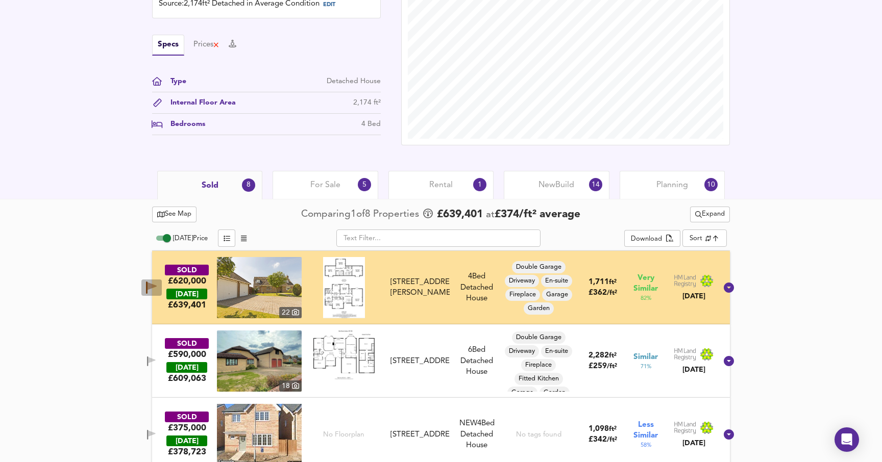
click at [157, 288] on icon "button" at bounding box center [152, 287] width 9 height 8
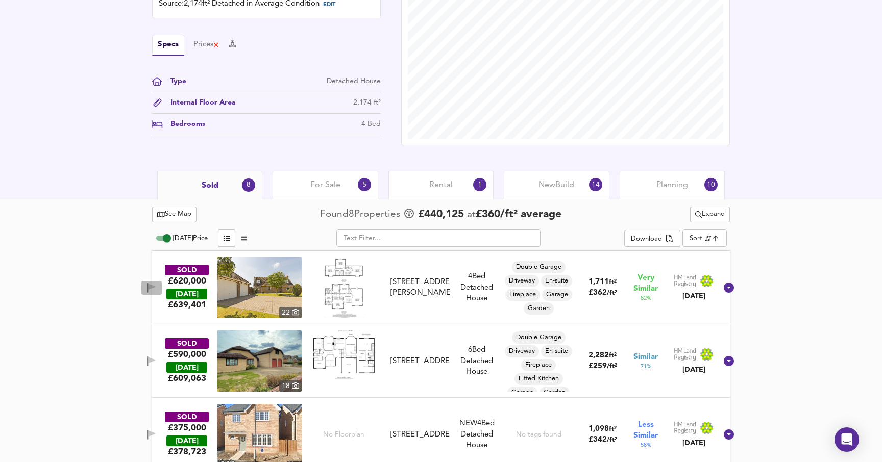
click at [156, 288] on icon "button" at bounding box center [152, 287] width 7 height 6
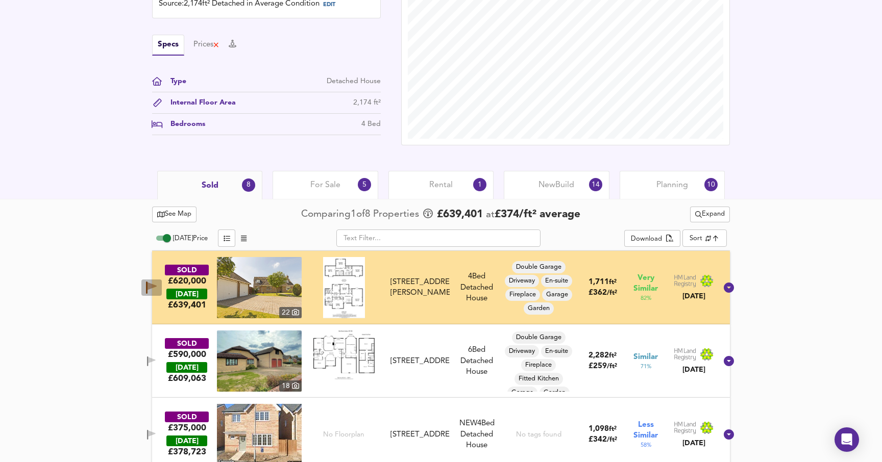
click at [157, 288] on icon "button" at bounding box center [152, 287] width 9 height 8
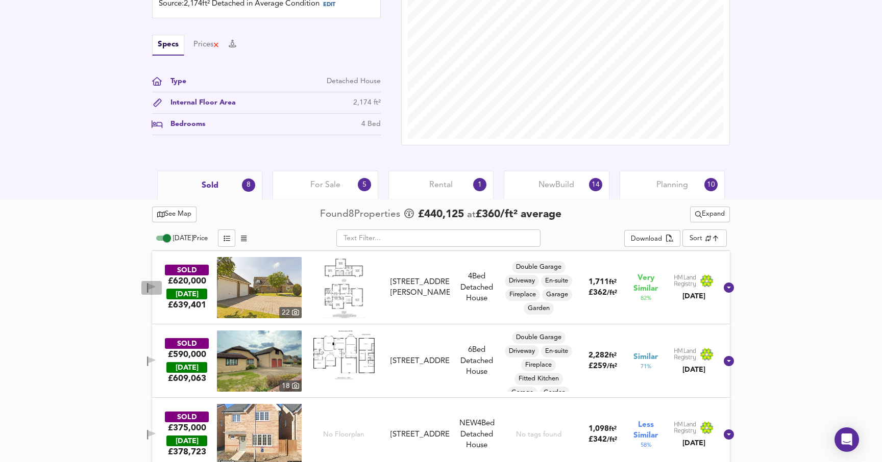
click at [156, 288] on icon "button" at bounding box center [152, 287] width 7 height 6
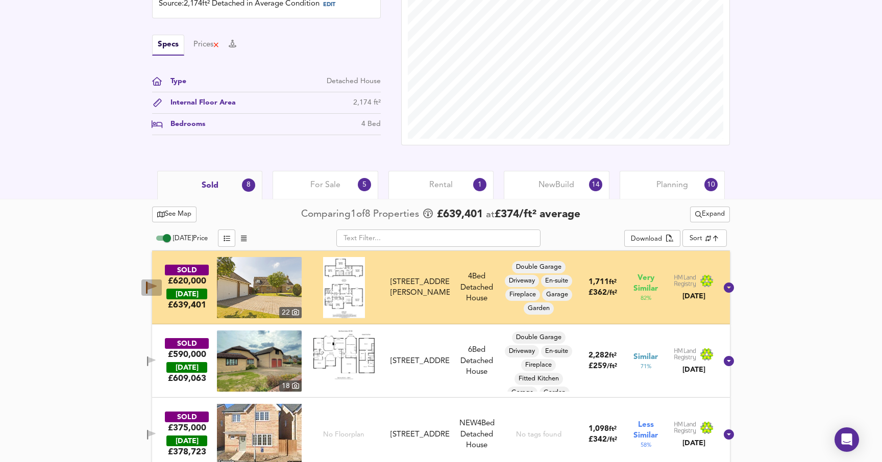
click at [157, 288] on icon "button" at bounding box center [152, 287] width 9 height 8
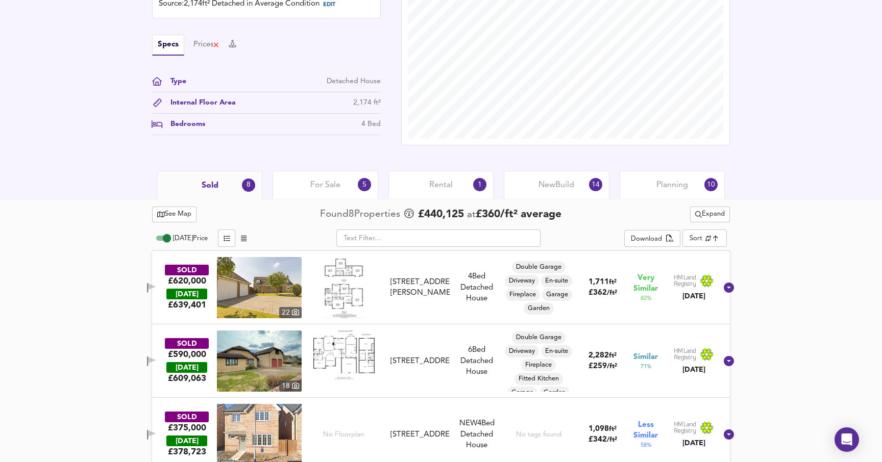
click at [156, 288] on icon "button" at bounding box center [152, 287] width 7 height 6
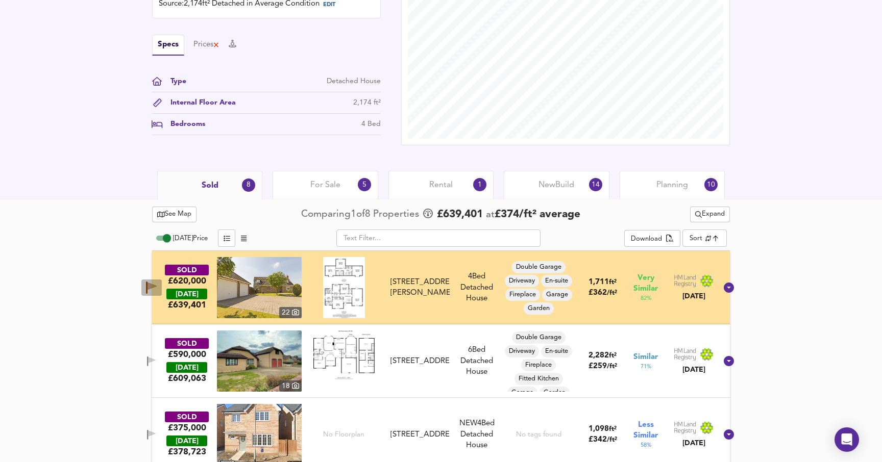
click at [157, 288] on icon "button" at bounding box center [152, 287] width 9 height 8
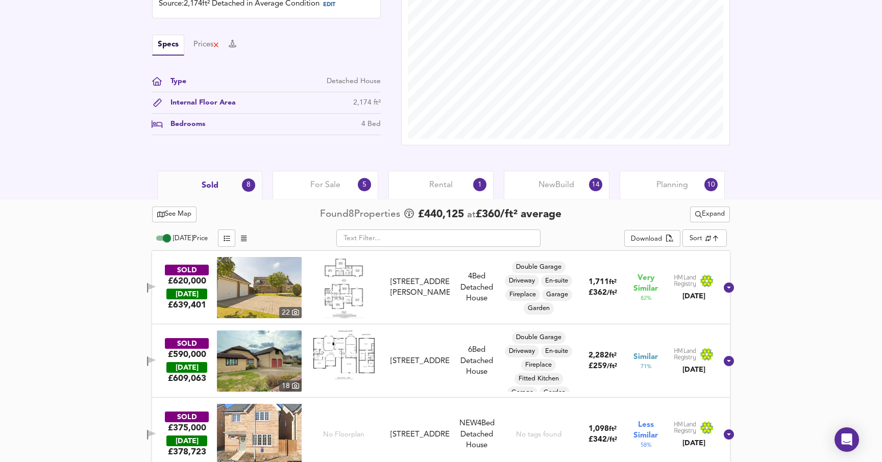
click at [156, 288] on icon "button" at bounding box center [152, 287] width 7 height 6
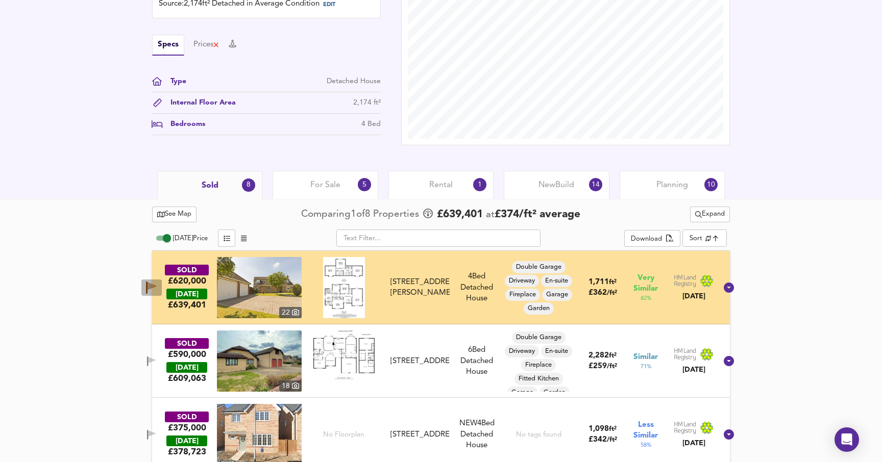
click at [157, 288] on icon "button" at bounding box center [152, 287] width 9 height 8
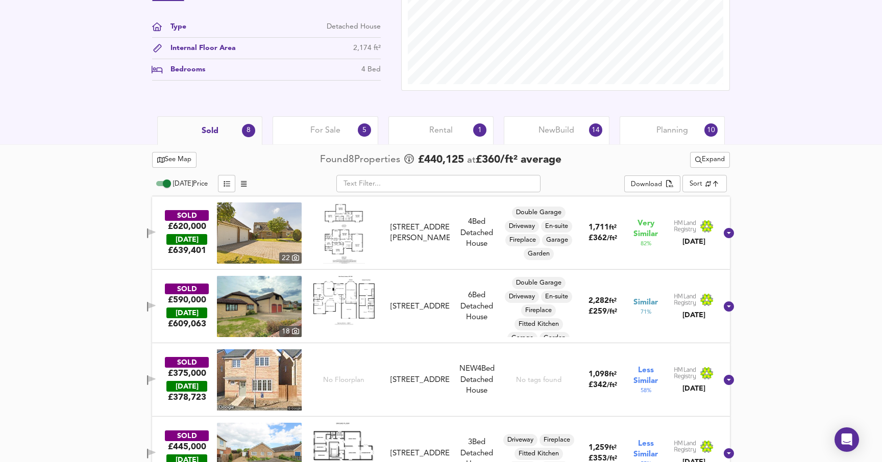
scroll to position [377, 0]
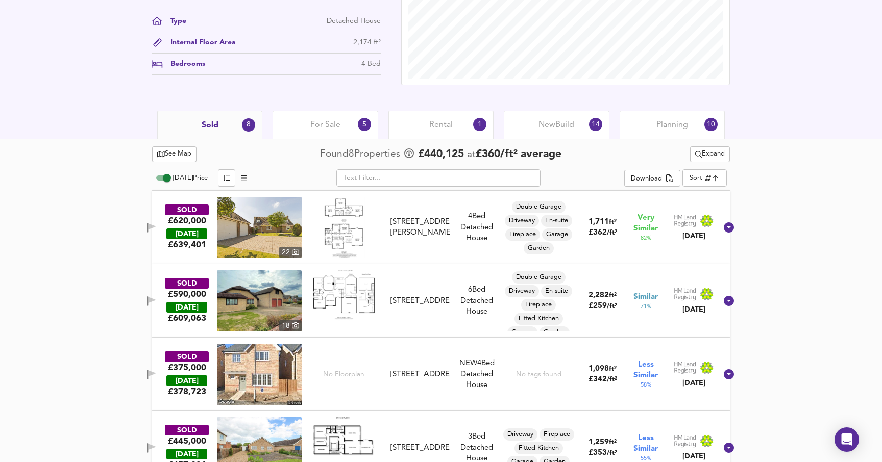
click at [156, 229] on icon "button" at bounding box center [151, 228] width 9 height 10
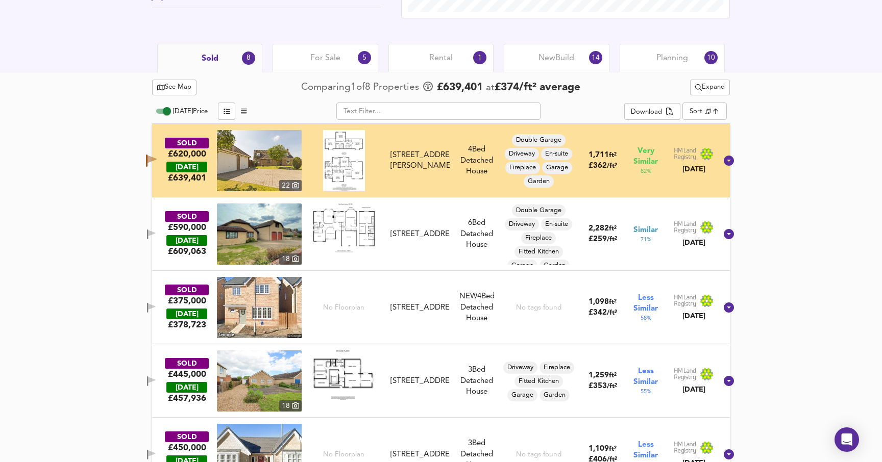
scroll to position [463, 0]
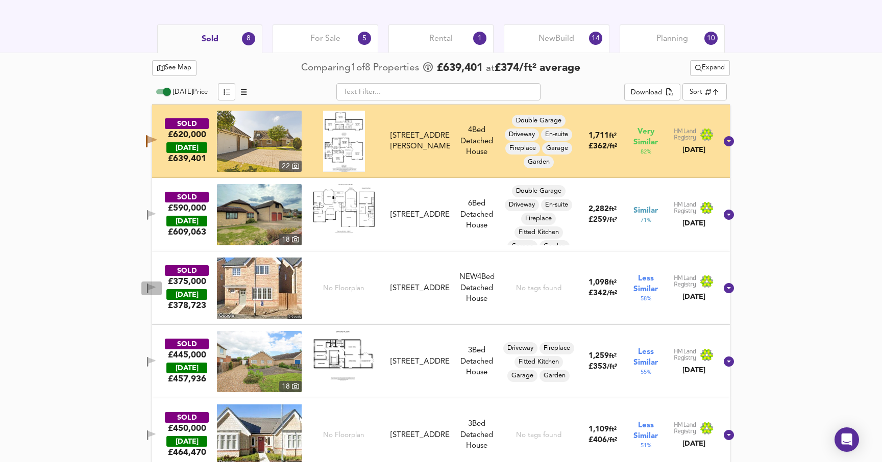
click at [156, 284] on icon "button" at bounding box center [151, 289] width 9 height 10
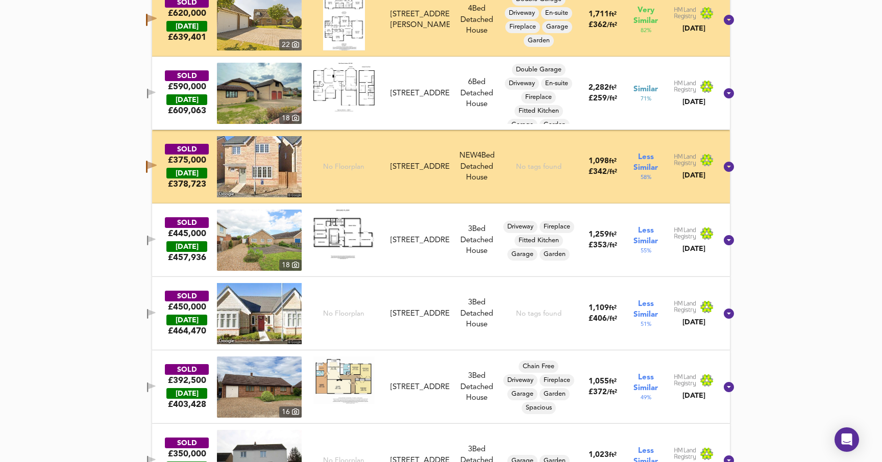
scroll to position [590, 0]
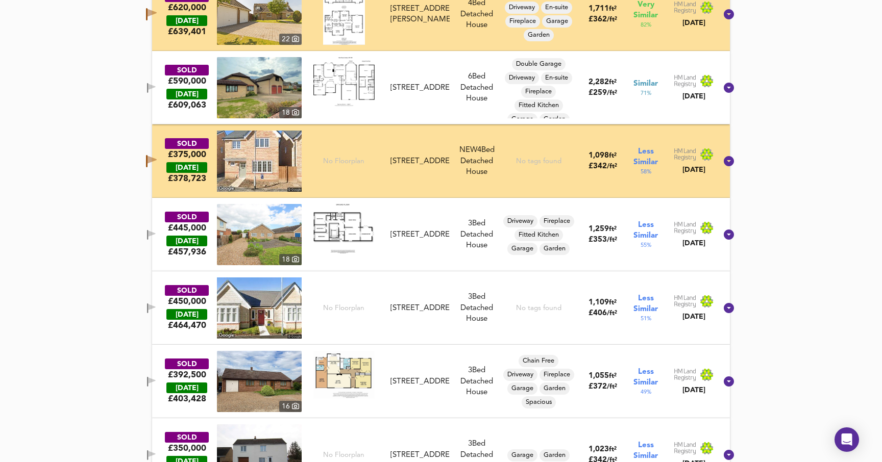
click at [159, 309] on span "button" at bounding box center [151, 309] width 15 height 10
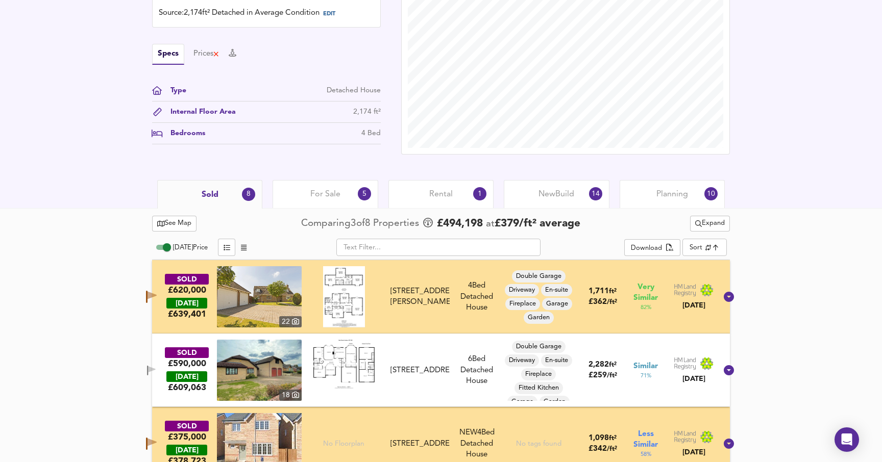
scroll to position [312, 0]
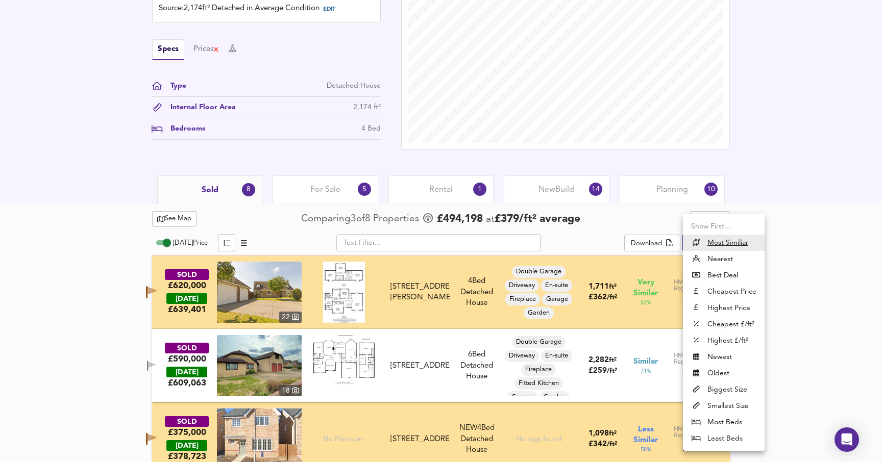
click at [784, 266] on div at bounding box center [441, 231] width 882 height 462
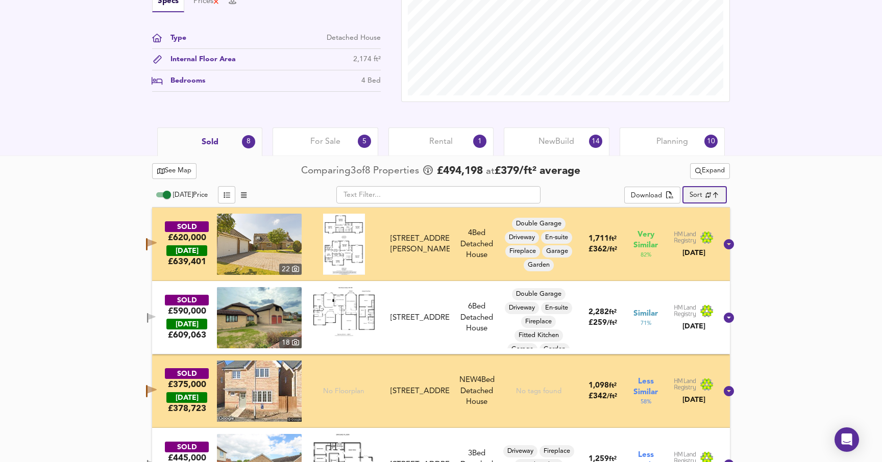
scroll to position [345, 0]
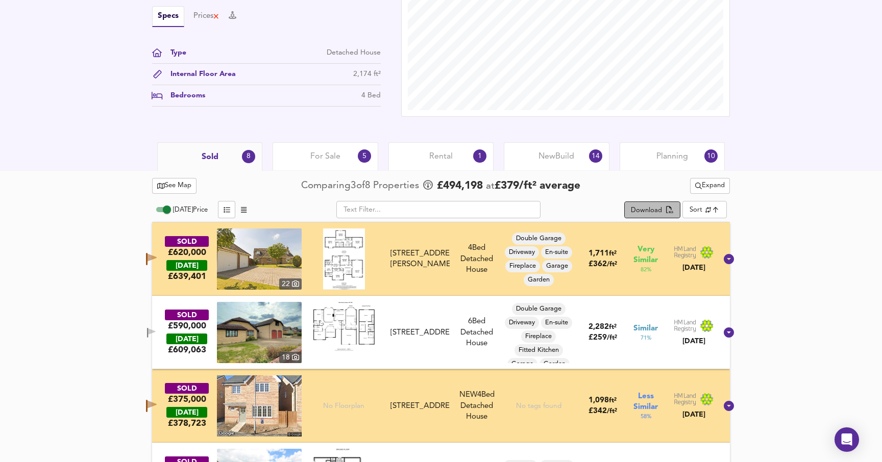
click at [663, 207] on span "Download" at bounding box center [652, 211] width 42 height 12
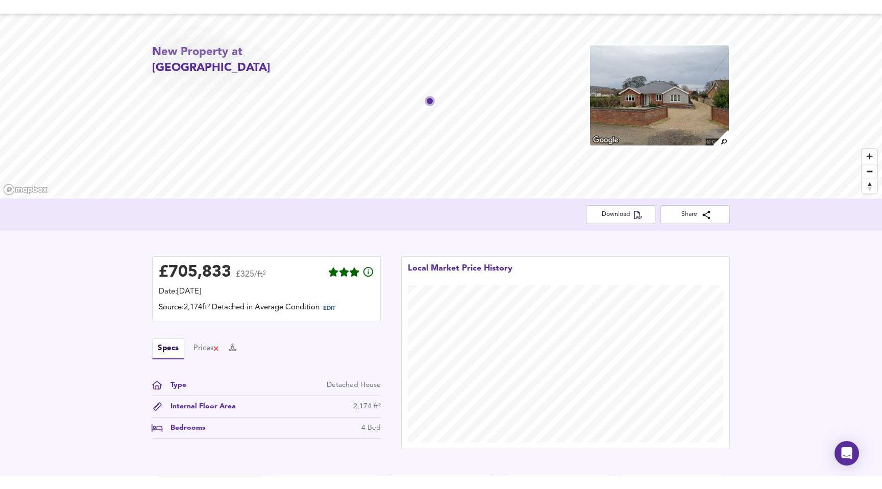
scroll to position [0, 0]
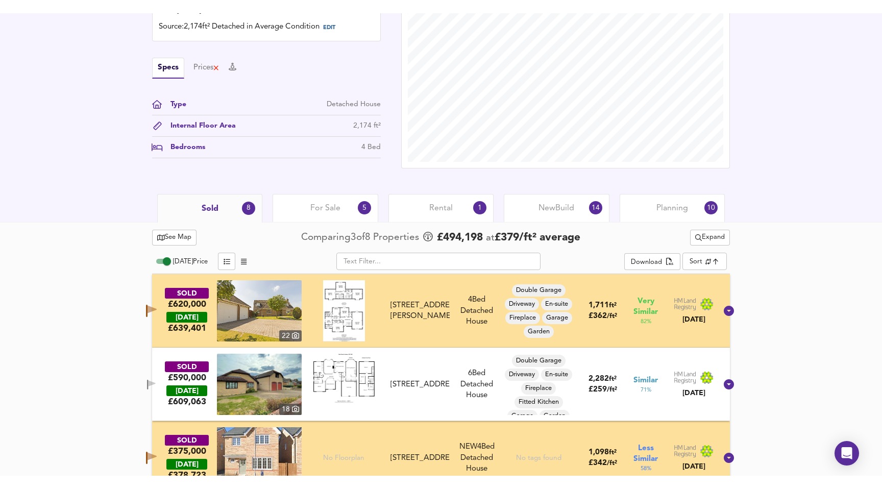
scroll to position [323, 0]
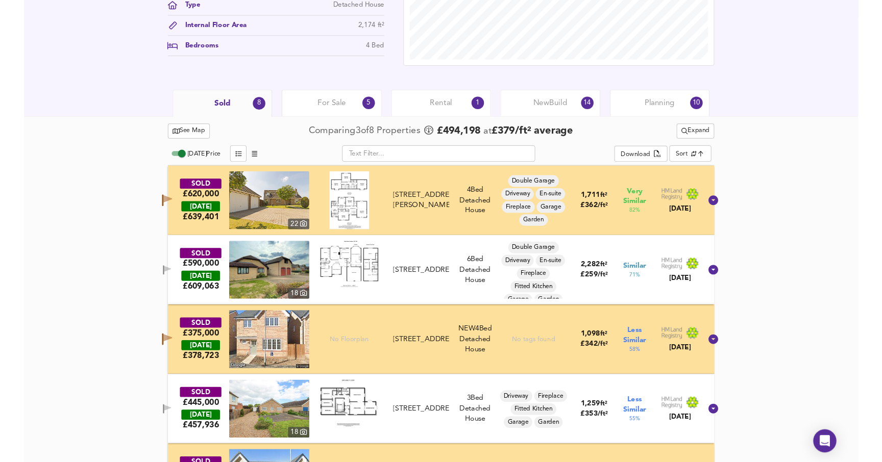
scroll to position [391, 0]
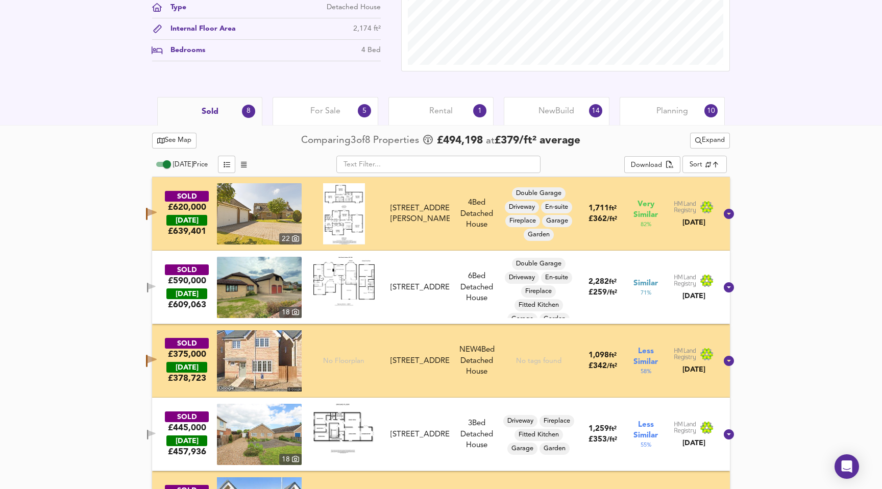
click at [601, 207] on span "1,711" at bounding box center [599, 209] width 20 height 8
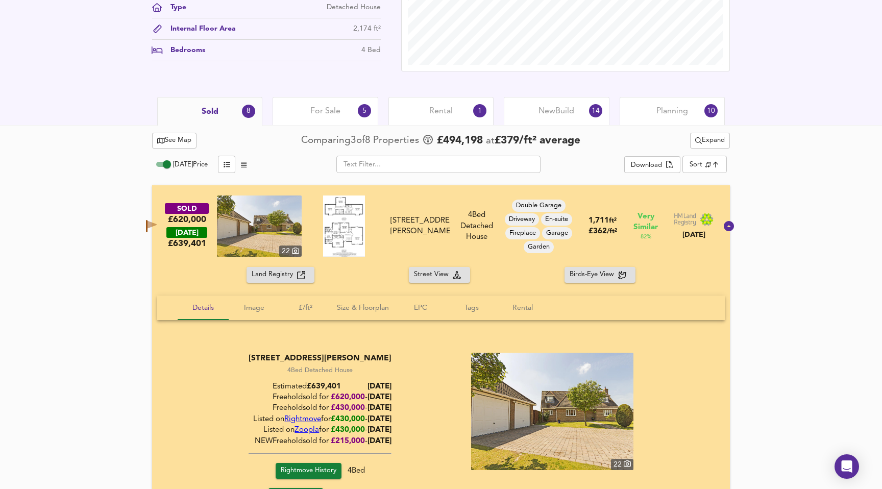
click at [599, 224] on span "1,711" at bounding box center [599, 221] width 20 height 8
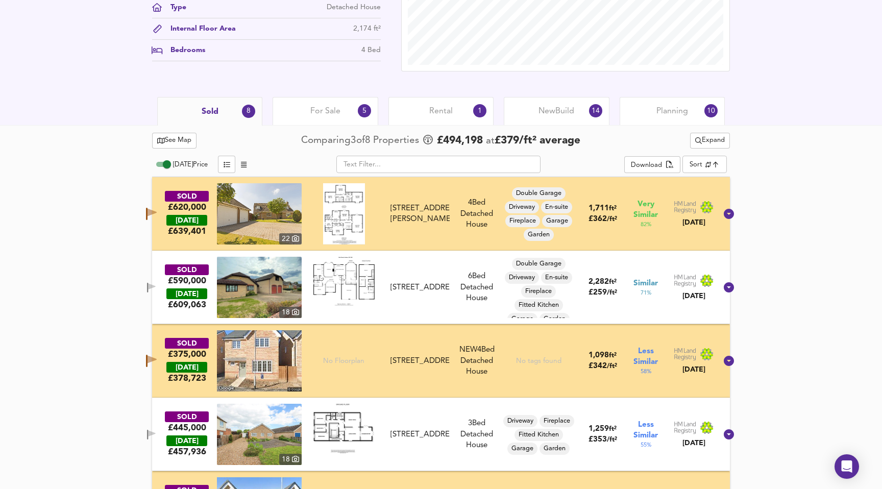
click at [599, 224] on div "£ 362 / ft²" at bounding box center [603, 219] width 29 height 11
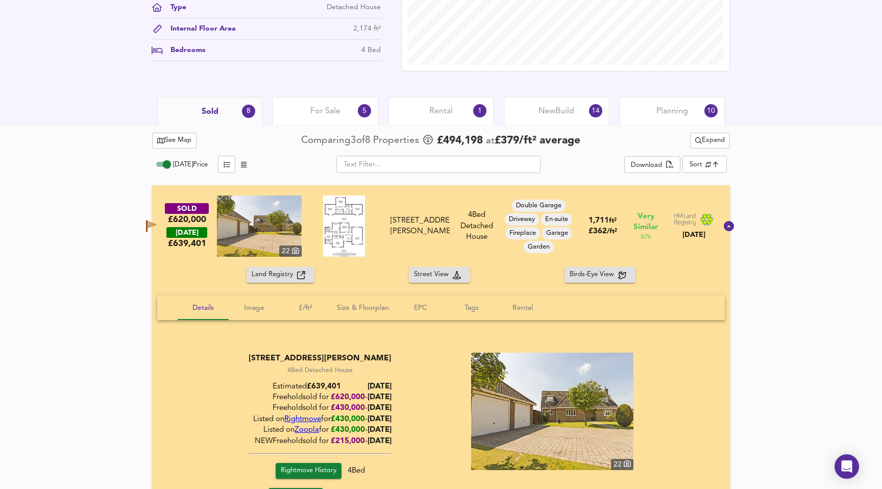
click at [599, 224] on div "1,711 ft² £ 362 / ft²" at bounding box center [603, 226] width 29 height 22
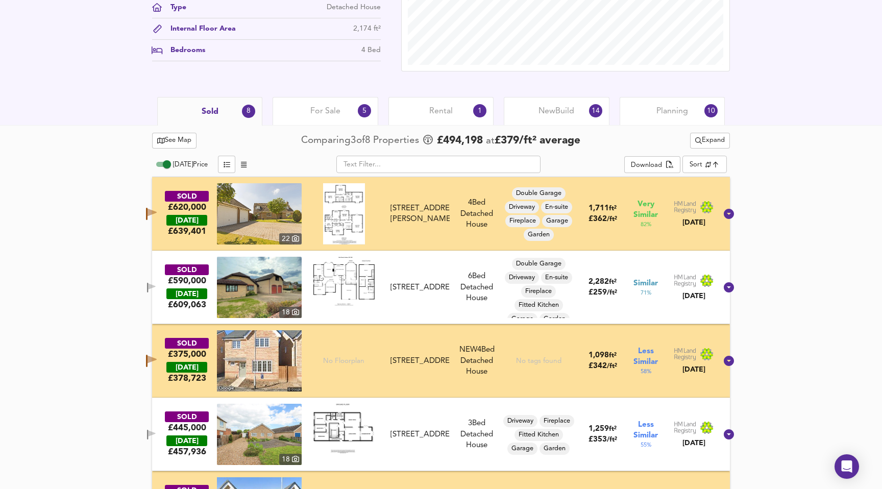
click at [612, 210] on span "ft²" at bounding box center [613, 208] width 8 height 7
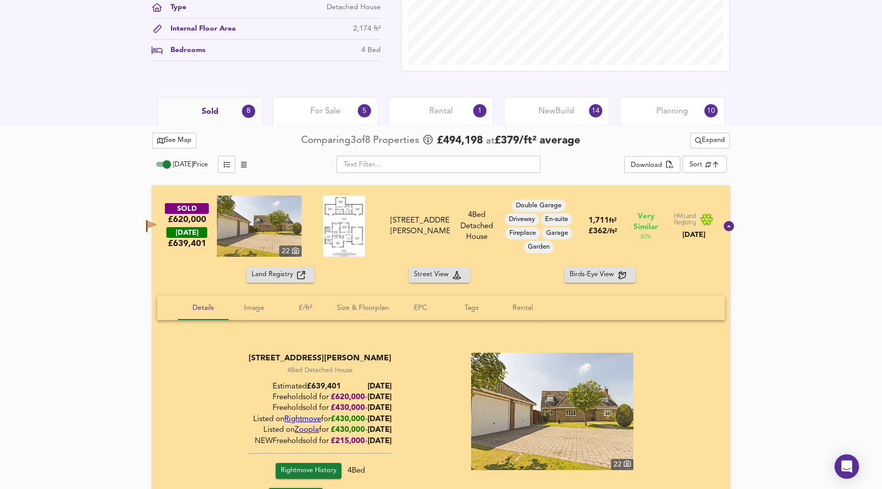
click at [271, 275] on span "Land Registry" at bounding box center [274, 275] width 45 height 12
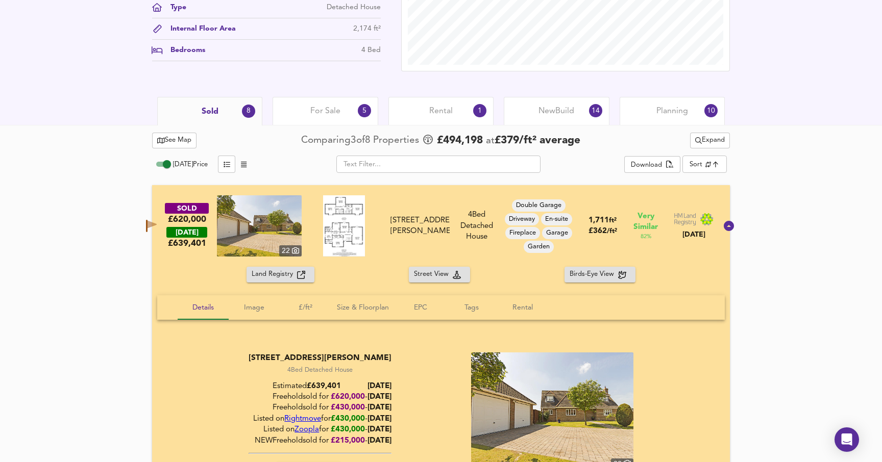
click at [298, 283] on div "Land Registry Street View Birds-Eye View Details Image £/ft² Size & Floorplan E…" at bounding box center [441, 405] width 578 height 276
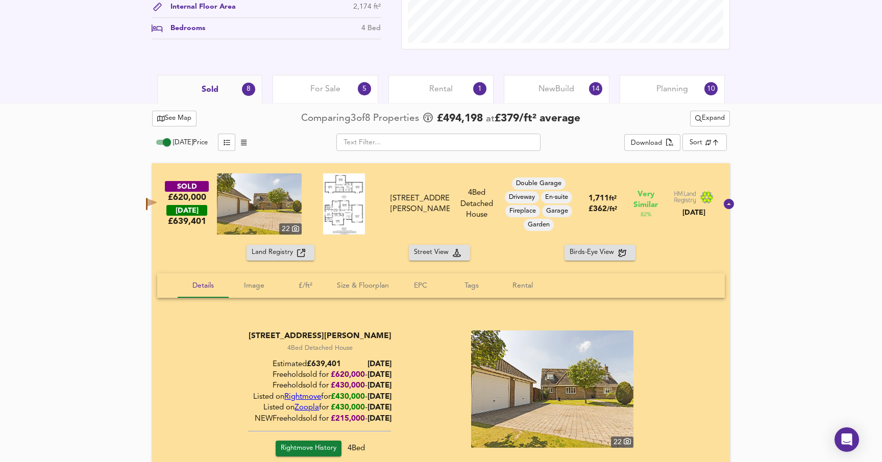
scroll to position [421, 0]
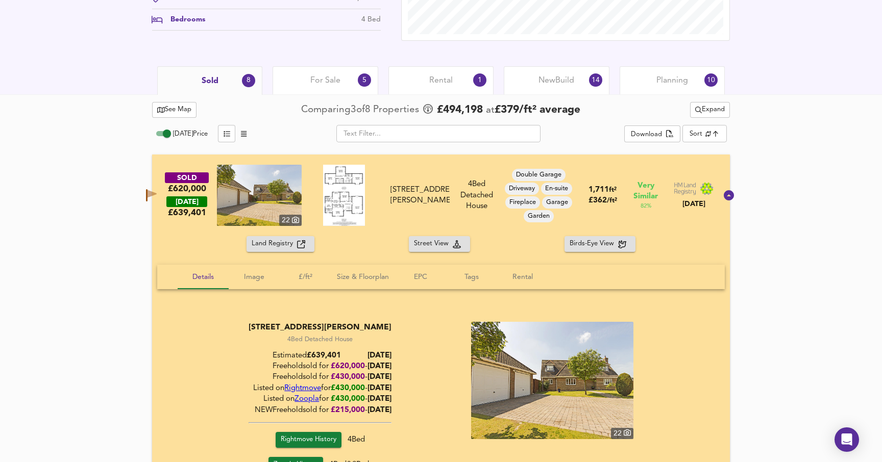
drag, startPoint x: 600, startPoint y: 193, endPoint x: 607, endPoint y: 198, distance: 8.2
click at [607, 198] on div "1,711 ft² £ 362 / ft²" at bounding box center [602, 196] width 45 height 22
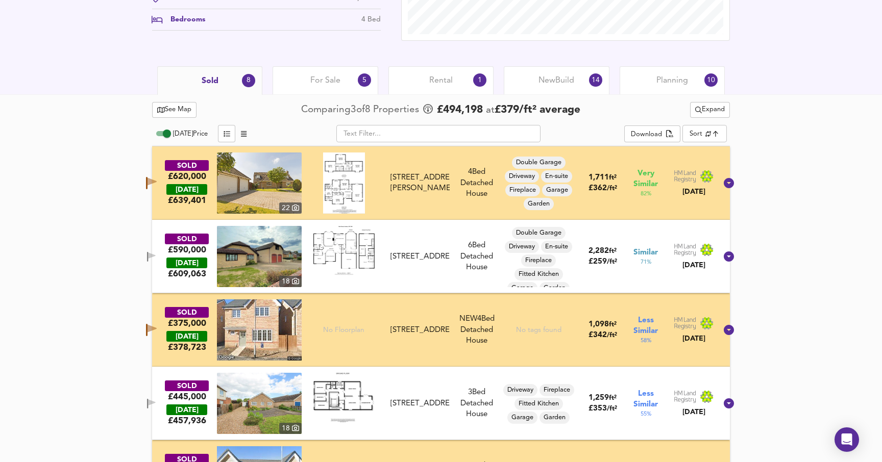
click at [605, 200] on div "SOLD £620,000 TODAY £ 639,401 22 8 Cornwell Close, CB7 5BF 8 Cornwell Close, CB…" at bounding box center [429, 183] width 576 height 61
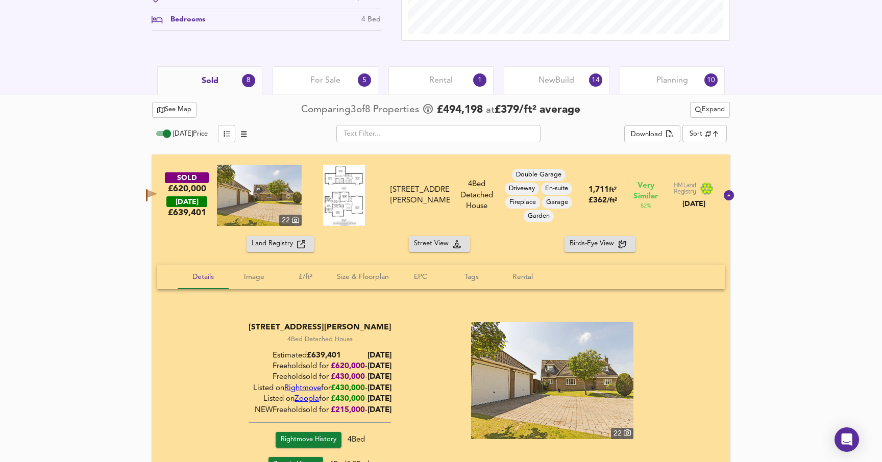
click at [596, 197] on span "£ 362 / ft²" at bounding box center [603, 201] width 29 height 8
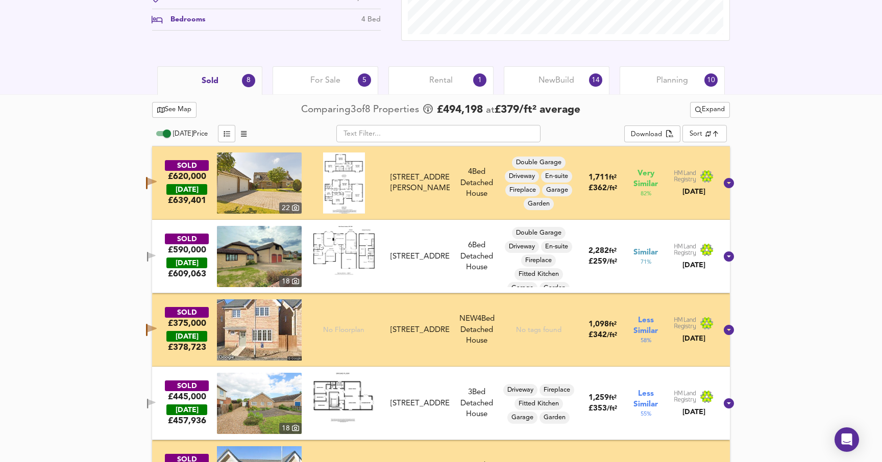
drag, startPoint x: 615, startPoint y: 189, endPoint x: 588, endPoint y: 175, distance: 30.1
click at [589, 175] on div "1,711 ft² £ 362 / ft²" at bounding box center [603, 184] width 29 height 22
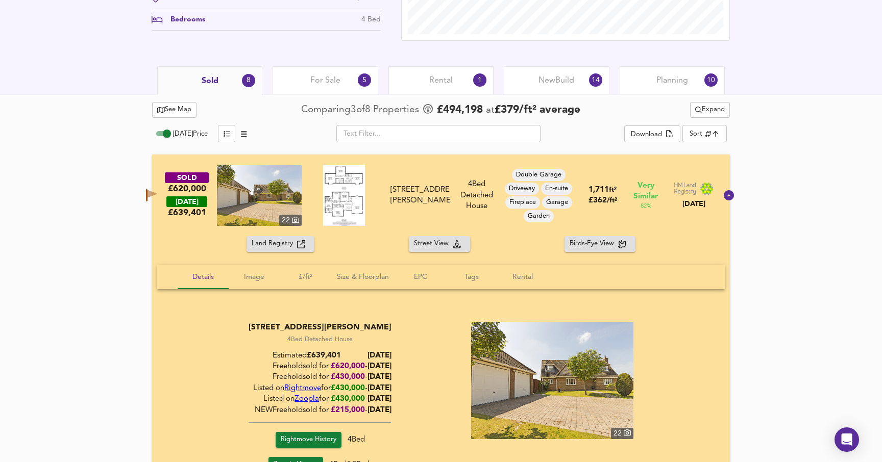
click at [597, 190] on span "1,711" at bounding box center [599, 190] width 20 height 8
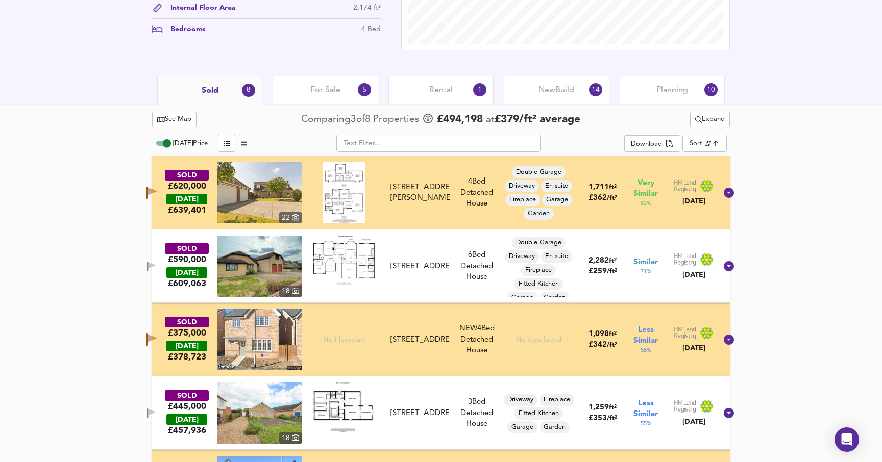
scroll to position [415, 0]
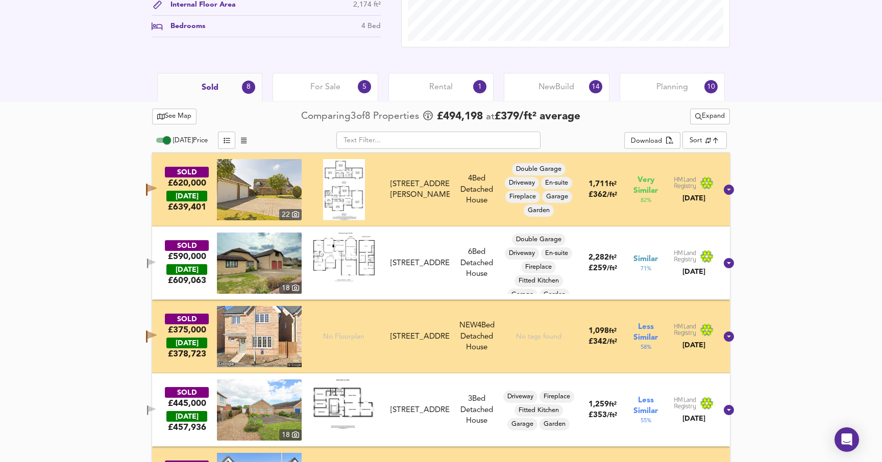
click at [597, 190] on div "£ 362 / ft²" at bounding box center [603, 195] width 29 height 11
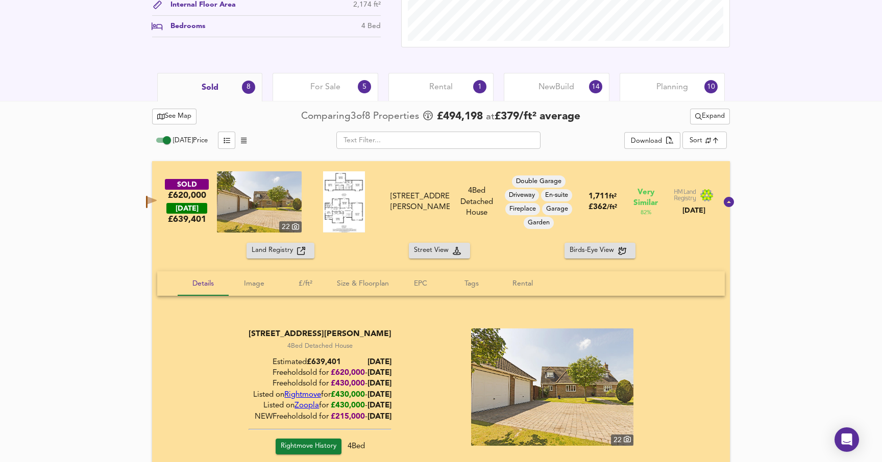
click at [597, 190] on div "SOLD £620,000 TODAY £ 639,401 22 8 Cornwell Close, CB7 5BF 8 Cornwell Close, CB…" at bounding box center [429, 202] width 576 height 61
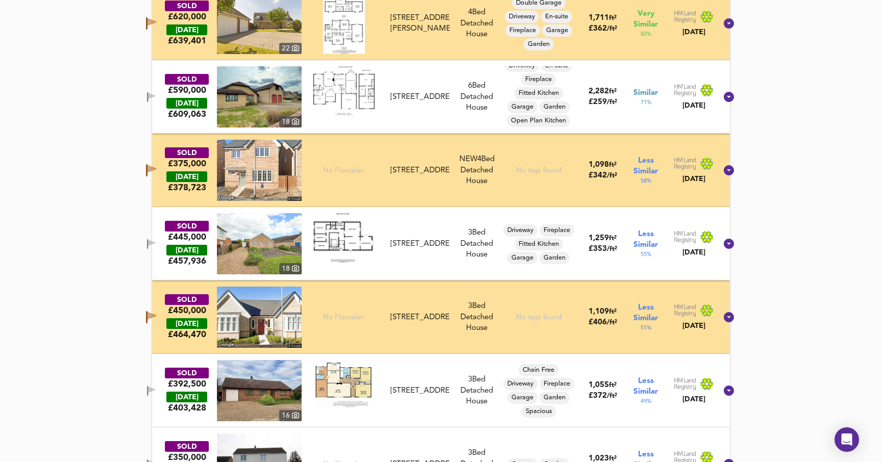
scroll to position [583, 0]
